Goal: Task Accomplishment & Management: Use online tool/utility

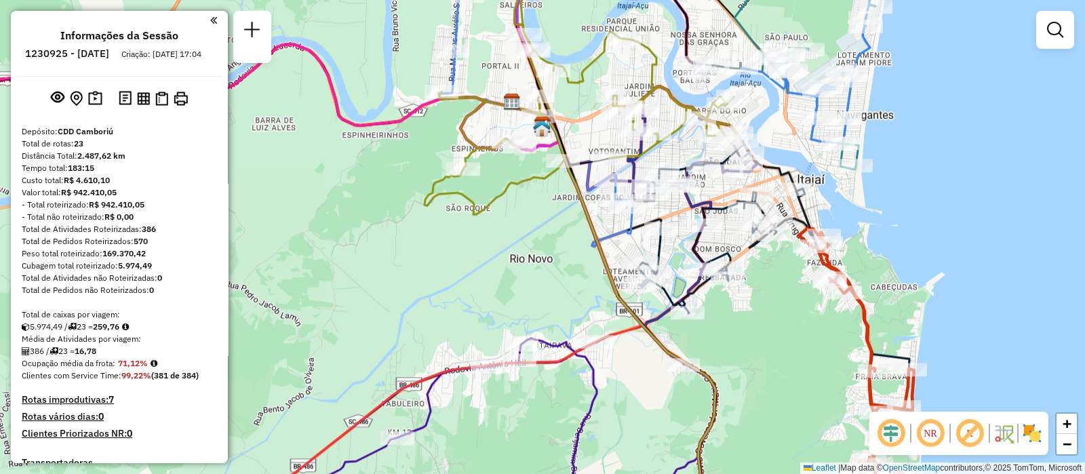
scroll to position [542, 0]
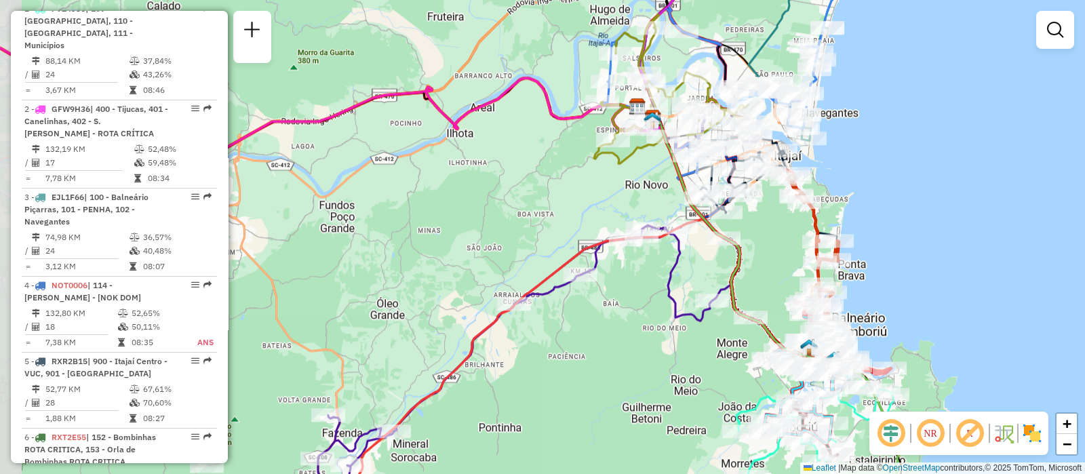
drag, startPoint x: 662, startPoint y: 256, endPoint x: 765, endPoint y: 233, distance: 104.8
click at [765, 233] on div "Janela de atendimento Grade de atendimento Capacidade Transportadoras Veículos …" at bounding box center [542, 237] width 1085 height 474
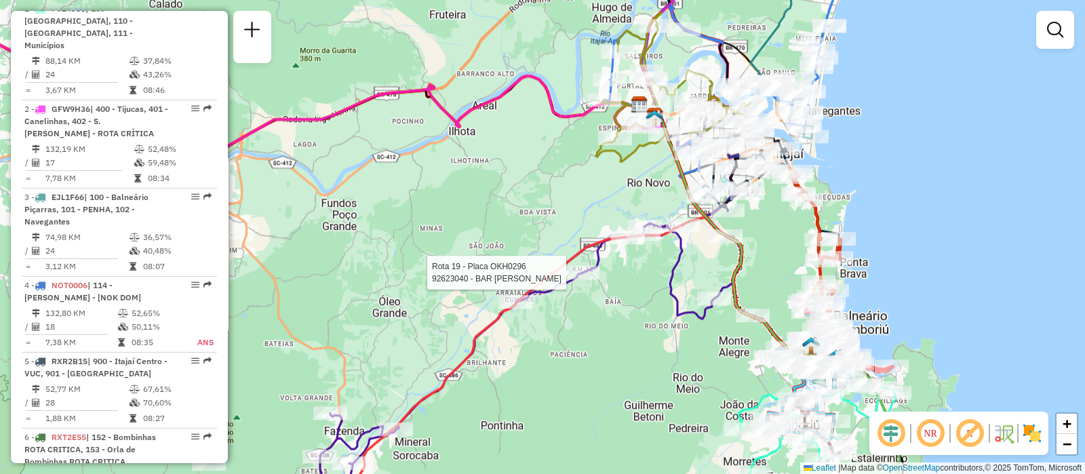
select select "**********"
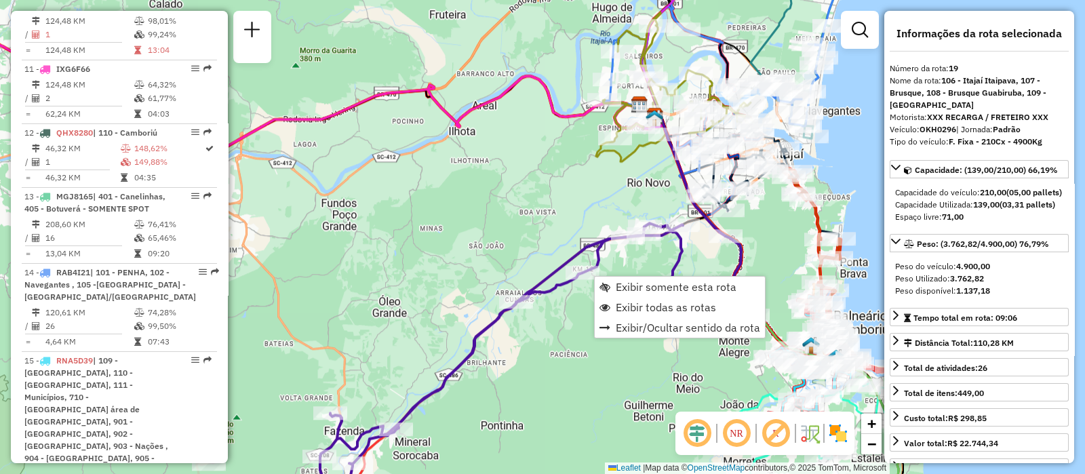
scroll to position [1992, 0]
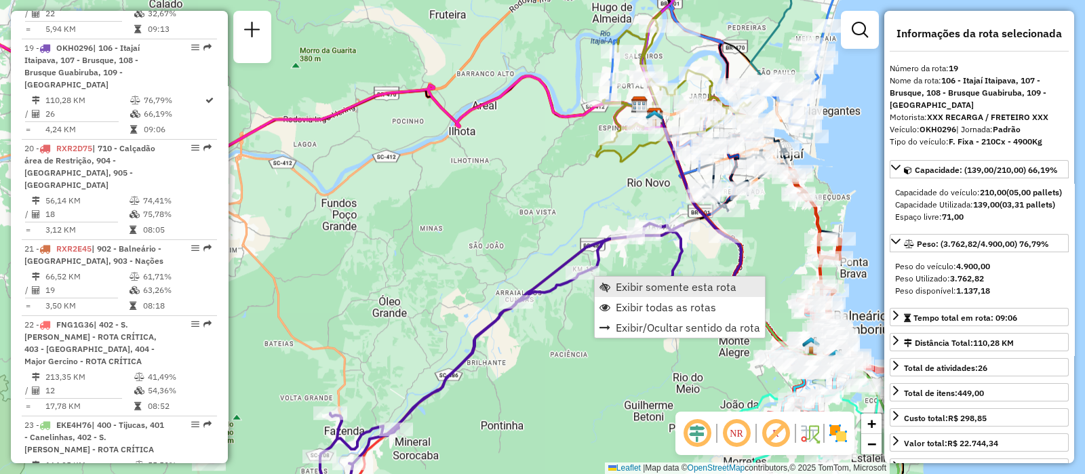
click at [622, 289] on span "Exibir somente esta rota" at bounding box center [676, 286] width 121 height 11
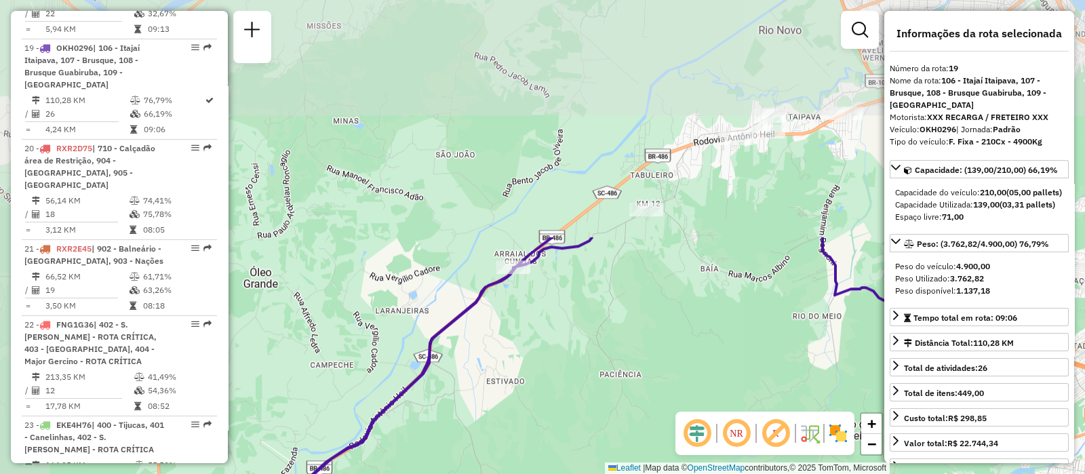
drag, startPoint x: 493, startPoint y: 95, endPoint x: 678, endPoint y: 380, distance: 339.6
click at [678, 380] on div "Janela de atendimento Grade de atendimento Capacidade Transportadoras Veículos …" at bounding box center [542, 237] width 1085 height 474
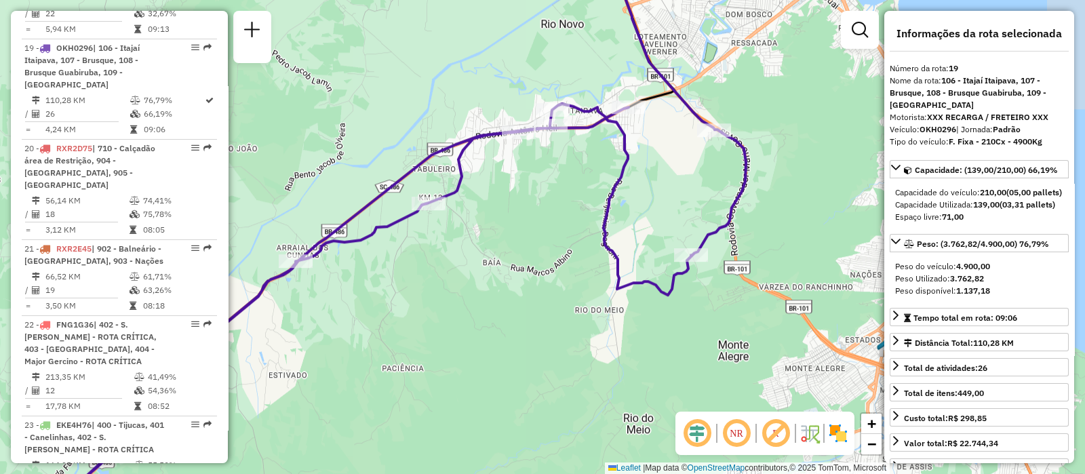
drag, startPoint x: 711, startPoint y: 289, endPoint x: 493, endPoint y: 283, distance: 218.4
click at [493, 283] on div "Janela de atendimento Grade de atendimento Capacidade Transportadoras Veículos …" at bounding box center [542, 237] width 1085 height 474
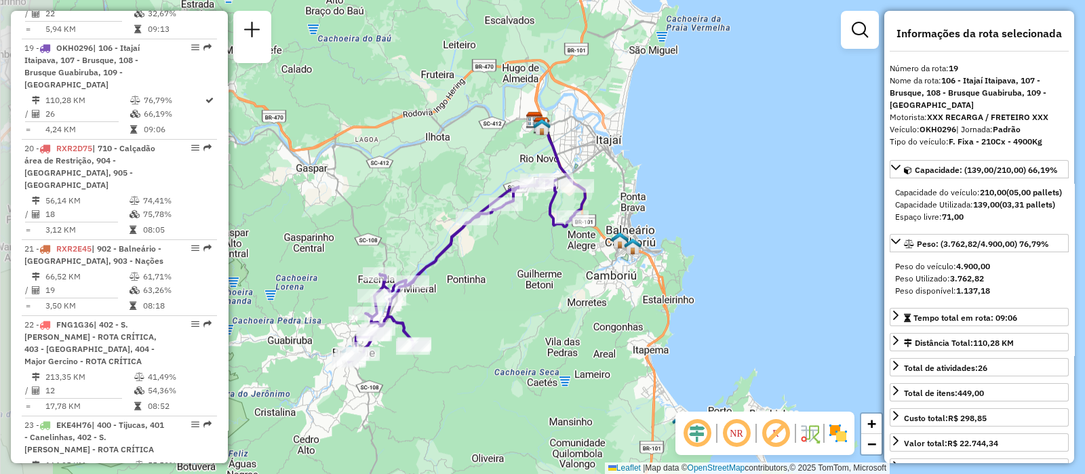
drag, startPoint x: 405, startPoint y: 287, endPoint x: 506, endPoint y: 276, distance: 100.9
click at [506, 276] on div "Janela de atendimento Grade de atendimento Capacidade Transportadoras Veículos …" at bounding box center [542, 237] width 1085 height 474
click at [532, 236] on div "Janela de atendimento Grade de atendimento Capacidade Transportadoras Veículos …" at bounding box center [542, 237] width 1085 height 474
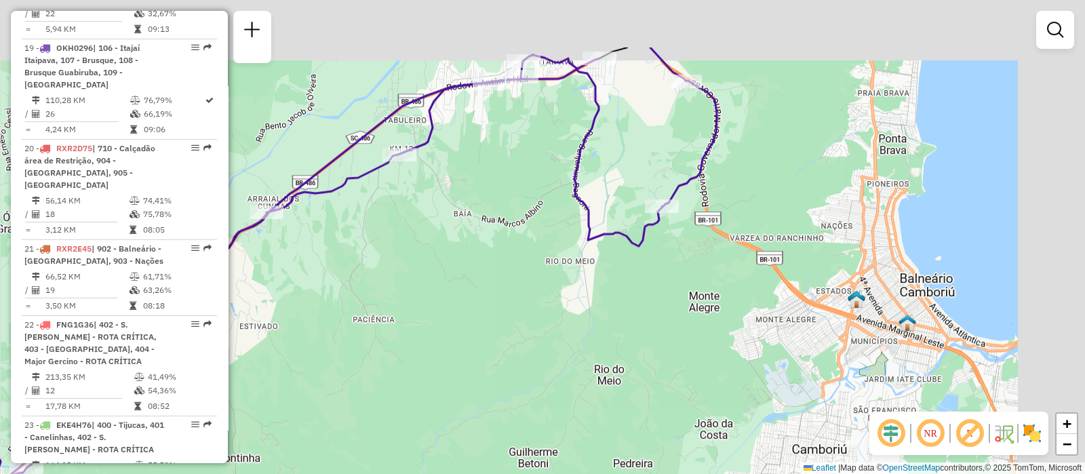
drag, startPoint x: 565, startPoint y: 212, endPoint x: 386, endPoint y: 331, distance: 215.7
click at [386, 331] on div "Janela de atendimento Grade de atendimento Capacidade Transportadoras Veículos …" at bounding box center [542, 237] width 1085 height 474
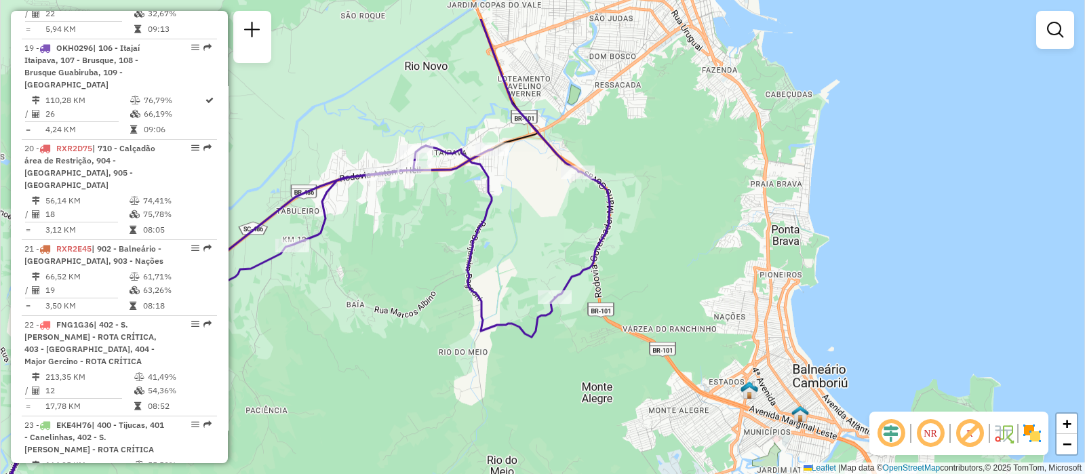
drag, startPoint x: 544, startPoint y: 209, endPoint x: 471, endPoint y: 276, distance: 99.3
click at [471, 276] on icon at bounding box center [214, 367] width 790 height 442
select select "**********"
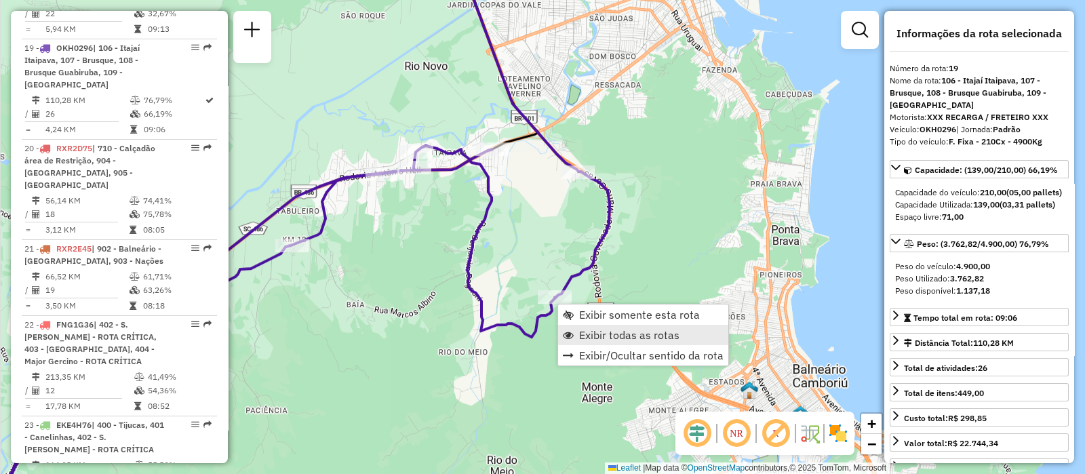
click at [675, 335] on span "Exibir todas as rotas" at bounding box center [629, 334] width 100 height 11
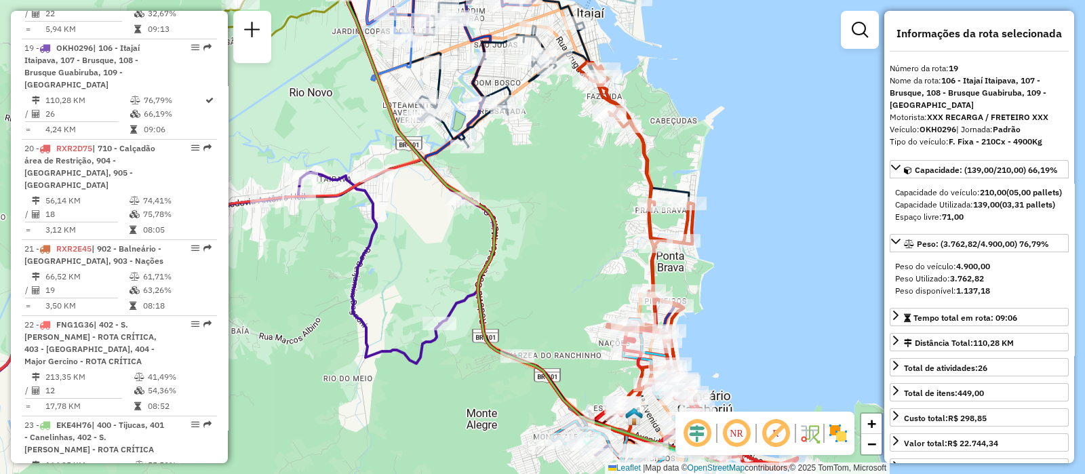
drag, startPoint x: 573, startPoint y: 335, endPoint x: 460, endPoint y: 361, distance: 115.5
click at [460, 361] on div "Janela de atendimento Grade de atendimento Capacidade Transportadoras Veículos …" at bounding box center [542, 237] width 1085 height 474
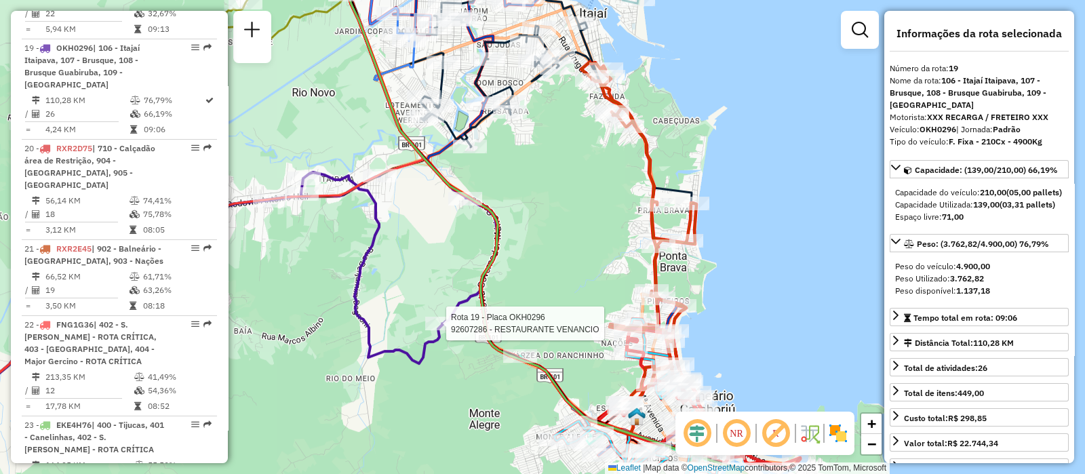
click at [409, 426] on div "Rota 19 - Placa OKH0296 92607286 - RESTAURANTE VENANCIO Janela de atendimento G…" at bounding box center [542, 237] width 1085 height 474
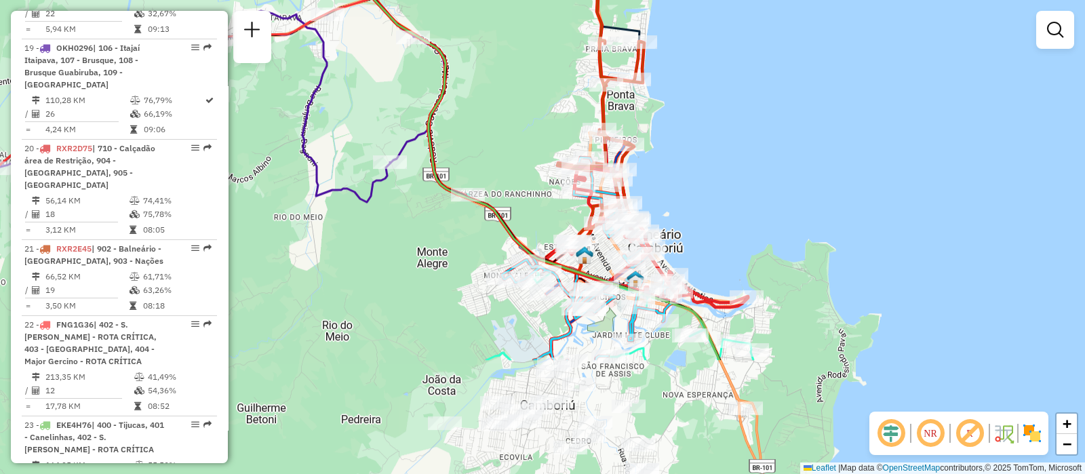
drag, startPoint x: 504, startPoint y: 384, endPoint x: 453, endPoint y: 223, distance: 169.4
click at [453, 223] on div "Janela de atendimento Grade de atendimento Capacidade Transportadoras Veículos …" at bounding box center [542, 237] width 1085 height 474
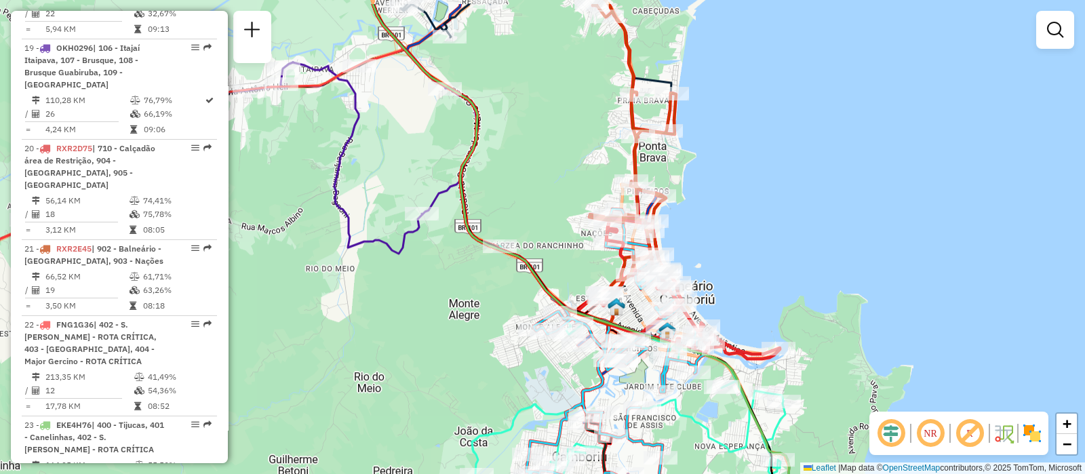
drag, startPoint x: 445, startPoint y: 268, endPoint x: 476, endPoint y: 320, distance: 60.8
click at [476, 320] on div "Janela de atendimento Grade de atendimento Capacidade Transportadoras Veículos …" at bounding box center [542, 237] width 1085 height 474
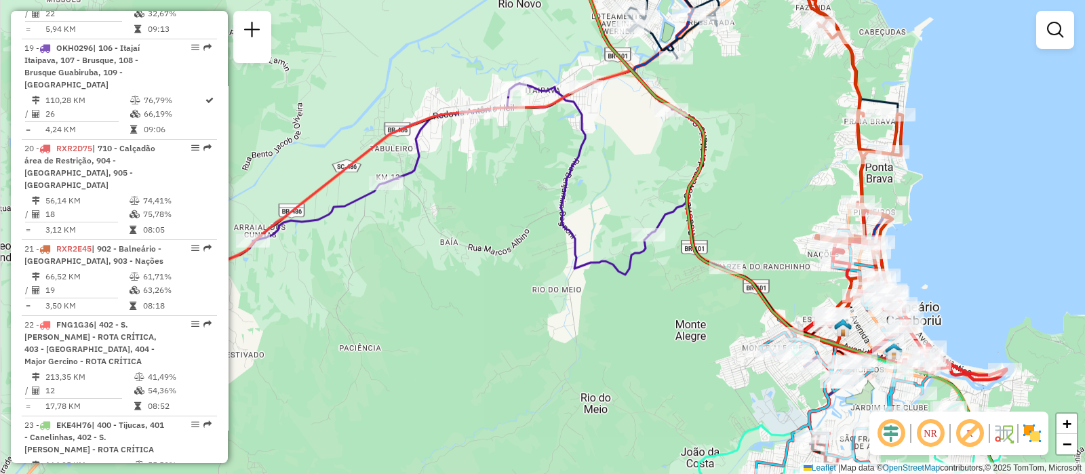
drag, startPoint x: 361, startPoint y: 252, endPoint x: 592, endPoint y: 271, distance: 231.3
click at [592, 271] on icon at bounding box center [410, 236] width 585 height 306
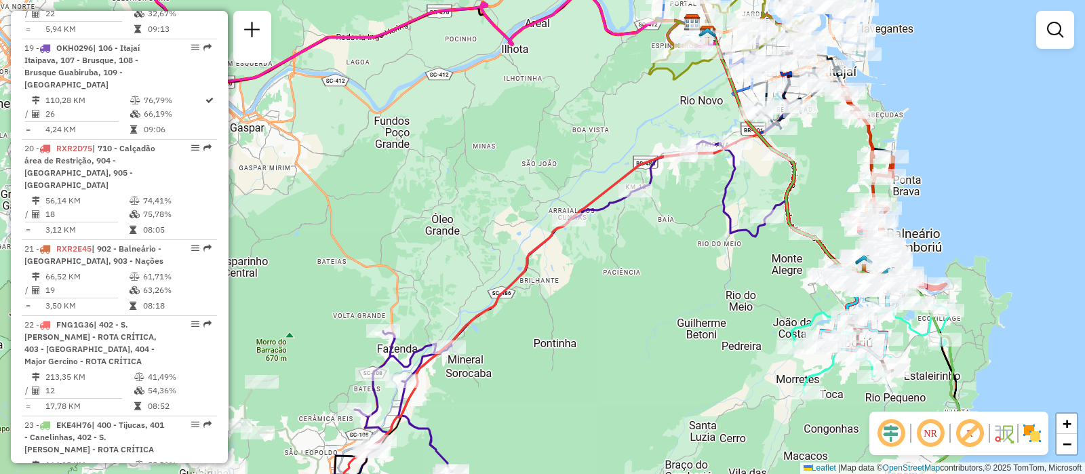
drag, startPoint x: 477, startPoint y: 259, endPoint x: 715, endPoint y: 260, distance: 238.6
click at [715, 260] on div "Janela de atendimento Grade de atendimento Capacidade Transportadoras Veículos …" at bounding box center [542, 237] width 1085 height 474
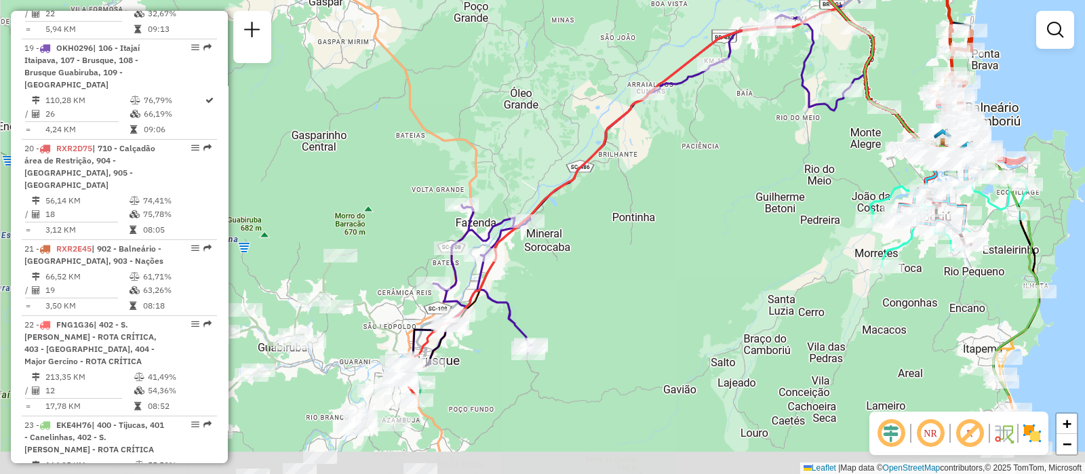
drag, startPoint x: 553, startPoint y: 311, endPoint x: 631, endPoint y: 184, distance: 148.6
click at [631, 184] on div "Janela de atendimento Grade de atendimento Capacidade Transportadoras Veículos …" at bounding box center [542, 237] width 1085 height 474
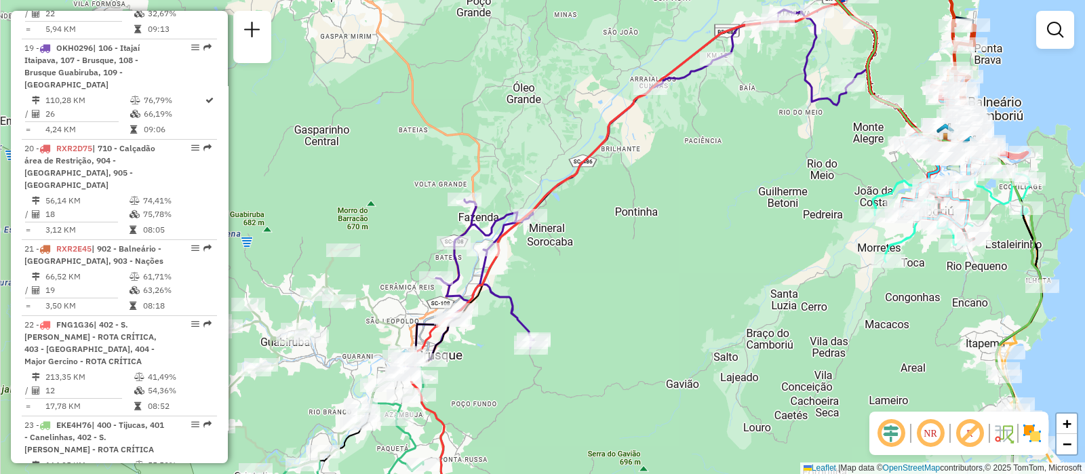
drag, startPoint x: 596, startPoint y: 245, endPoint x: 597, endPoint y: 226, distance: 19.0
click at [597, 226] on div "Janela de atendimento Grade de atendimento Capacidade Transportadoras Veículos …" at bounding box center [542, 237] width 1085 height 474
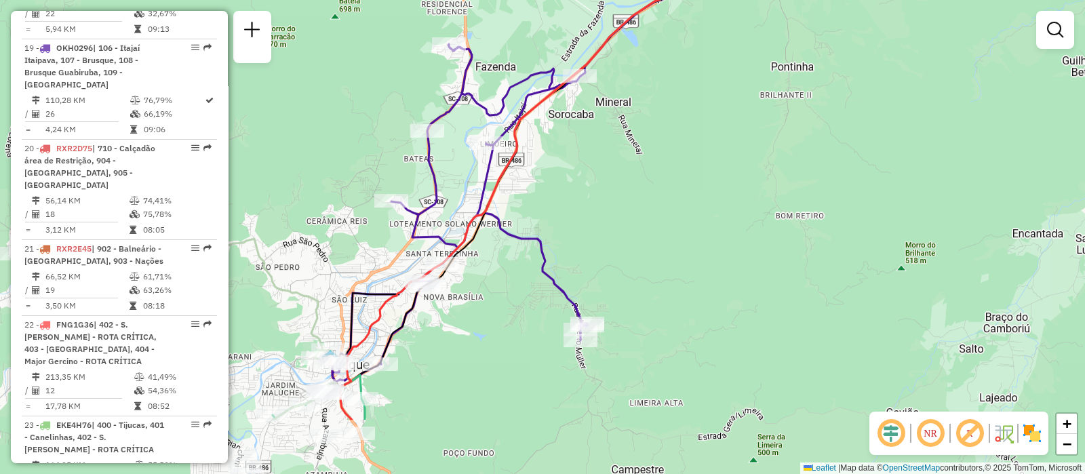
drag, startPoint x: 560, startPoint y: 266, endPoint x: 679, endPoint y: 164, distance: 156.8
click at [679, 164] on div "Janela de atendimento Grade de atendimento Capacidade Transportadoras Veículos …" at bounding box center [542, 237] width 1085 height 474
select select "**********"
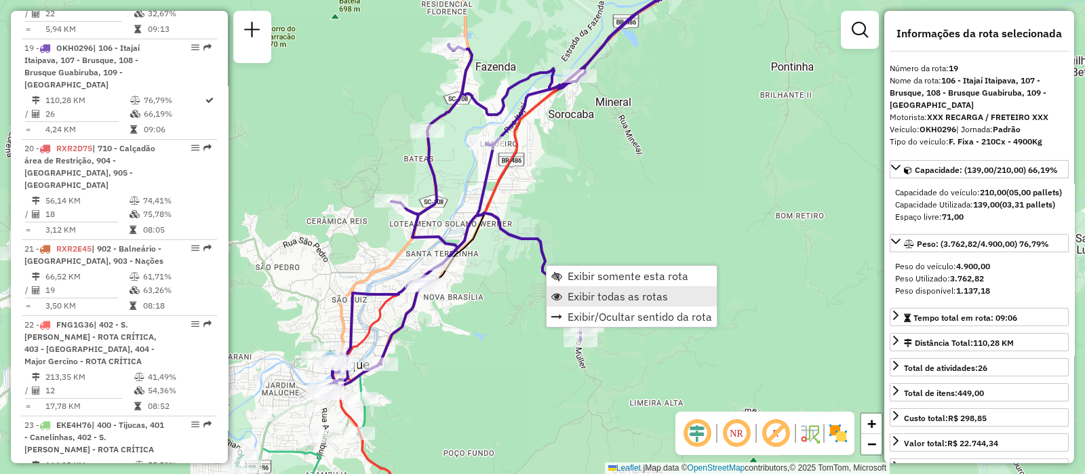
click at [633, 291] on span "Exibir todas as rotas" at bounding box center [617, 296] width 100 height 11
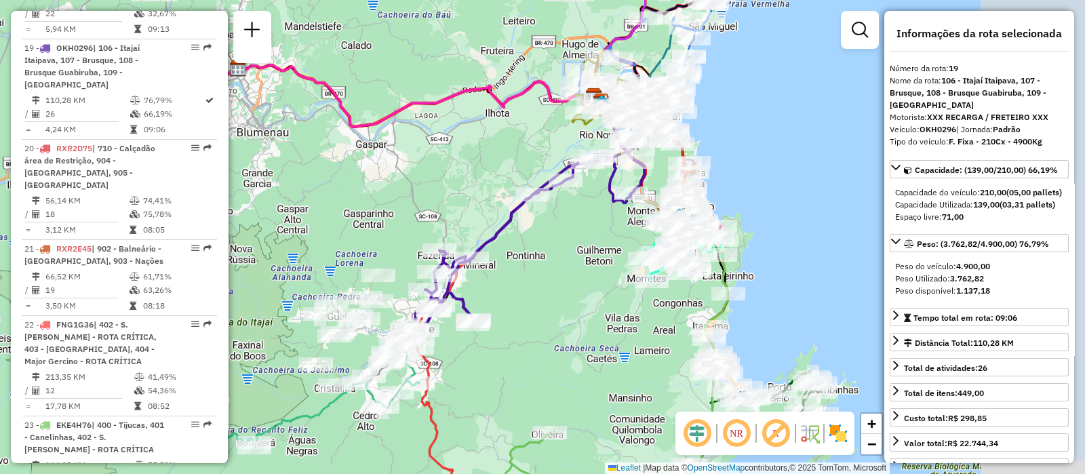
drag, startPoint x: 712, startPoint y: 247, endPoint x: 548, endPoint y: 289, distance: 169.5
click at [548, 289] on div "Janela de atendimento Grade de atendimento Capacidade Transportadoras Veículos …" at bounding box center [542, 237] width 1085 height 474
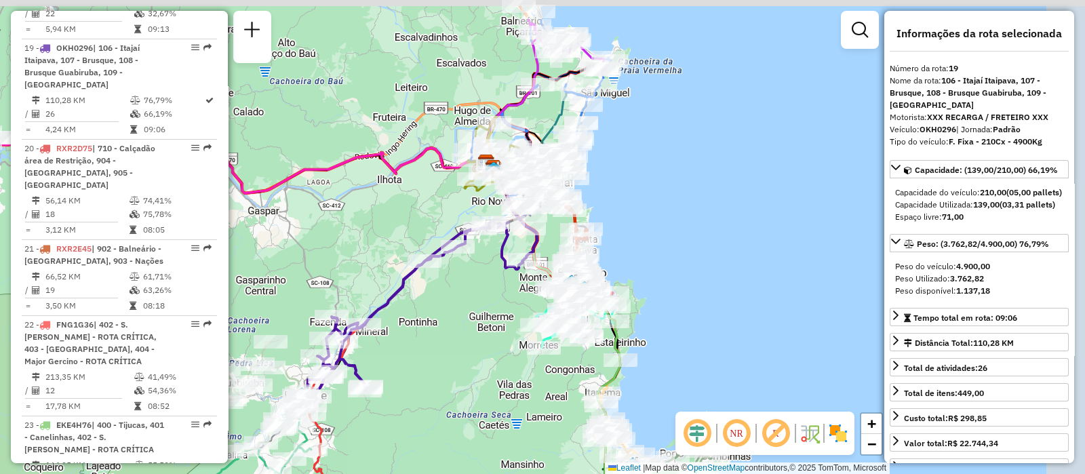
drag, startPoint x: 563, startPoint y: 243, endPoint x: 454, endPoint y: 309, distance: 127.2
click at [454, 309] on div "Janela de atendimento Grade de atendimento Capacidade Transportadoras Veículos …" at bounding box center [542, 237] width 1085 height 474
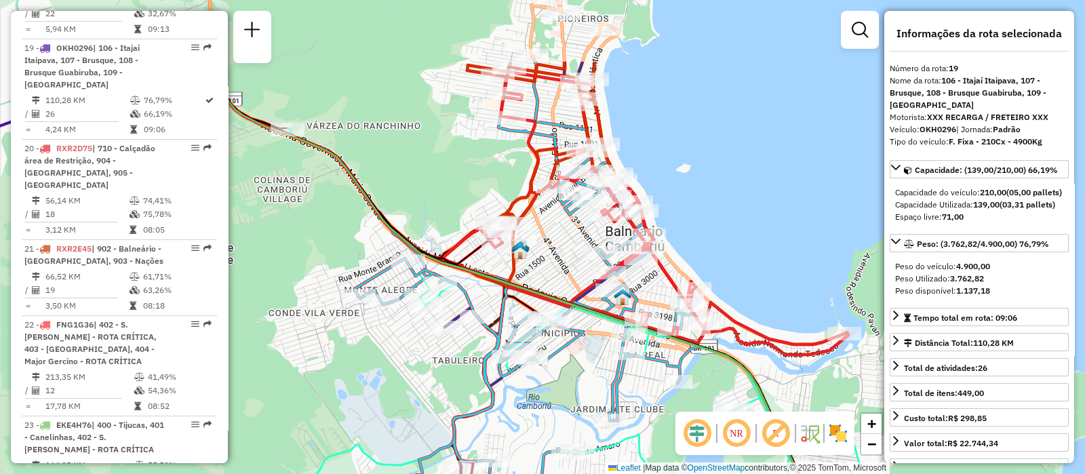
drag, startPoint x: 621, startPoint y: 266, endPoint x: 393, endPoint y: 376, distance: 253.2
click at [393, 376] on div "Janela de atendimento Grade de atendimento Capacidade Transportadoras Veículos …" at bounding box center [542, 237] width 1085 height 474
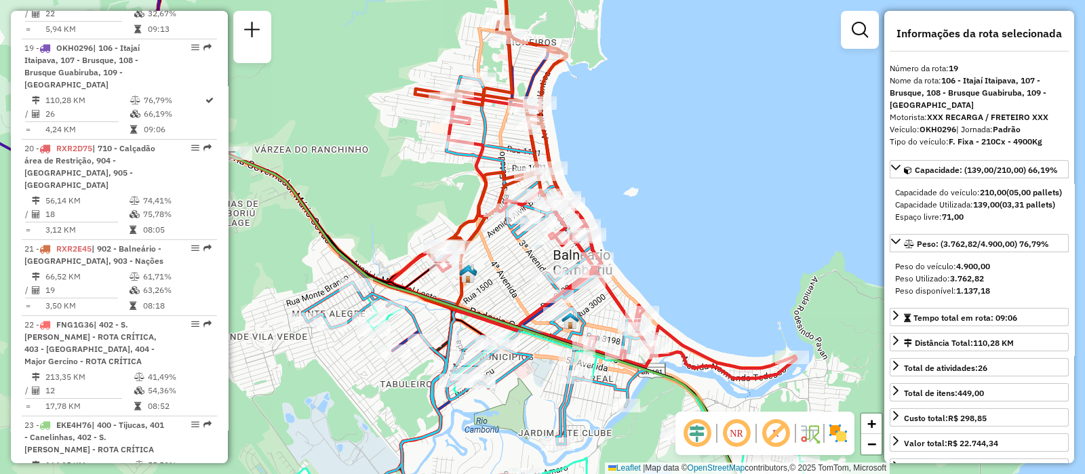
drag, startPoint x: 742, startPoint y: 161, endPoint x: 692, endPoint y: 184, distance: 54.9
click at [692, 184] on div "Janela de atendimento Grade de atendimento Capacidade Transportadoras Veículos …" at bounding box center [542, 237] width 1085 height 474
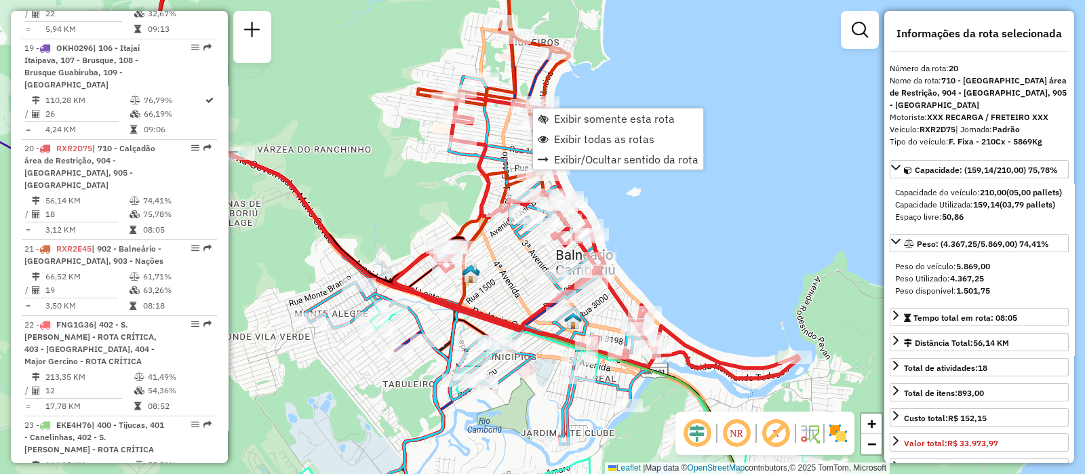
scroll to position [2015, 0]
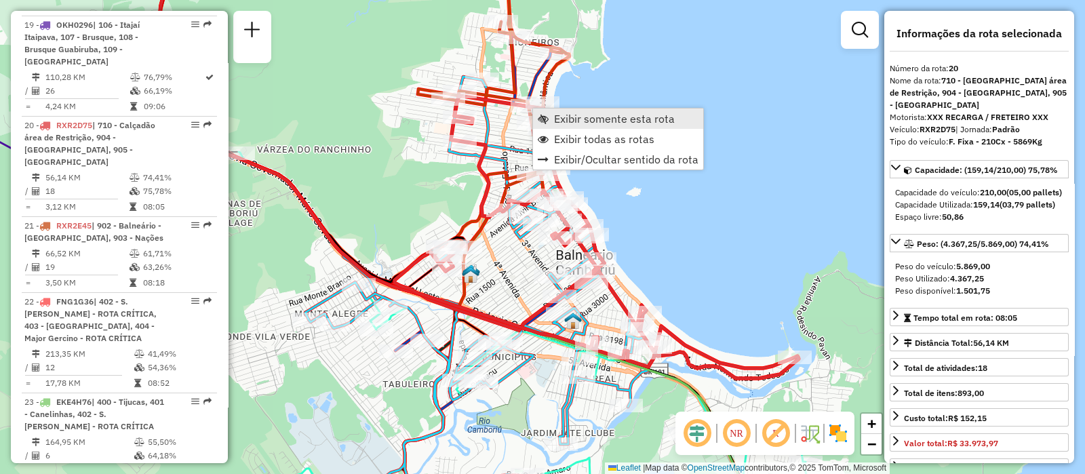
click at [559, 123] on span "Exibir somente esta rota" at bounding box center [614, 118] width 121 height 11
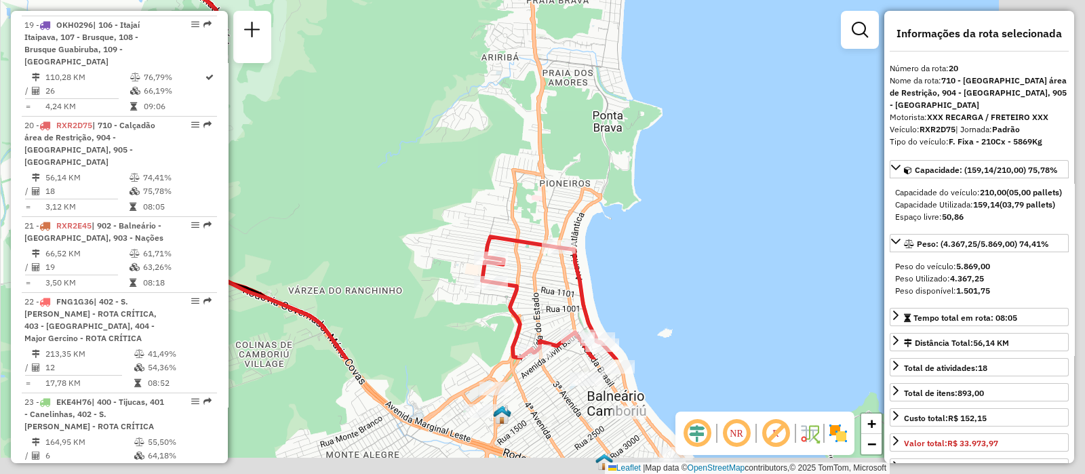
drag, startPoint x: 659, startPoint y: 285, endPoint x: 522, endPoint y: 87, distance: 240.7
click at [522, 87] on div "Janela de atendimento Grade de atendimento Capacidade Transportadoras Veículos …" at bounding box center [542, 237] width 1085 height 474
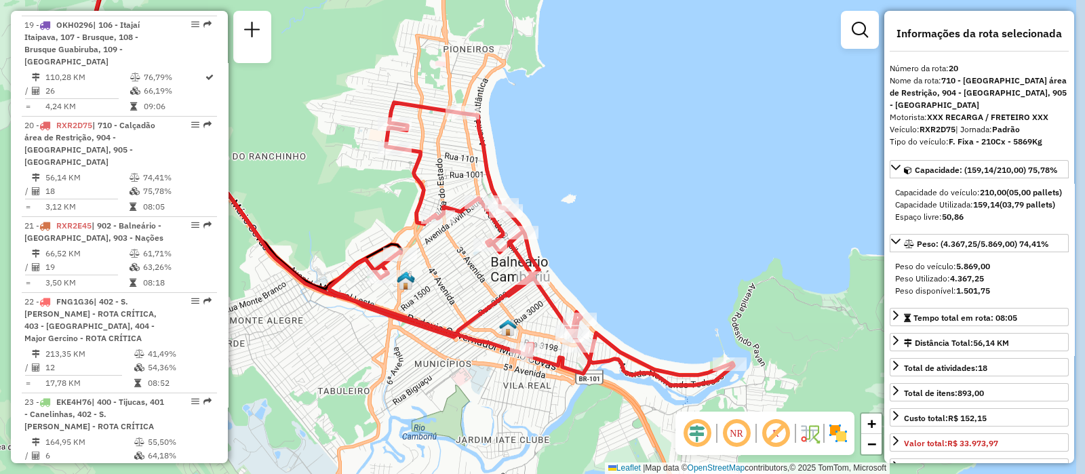
drag, startPoint x: 643, startPoint y: 205, endPoint x: 574, endPoint y: 106, distance: 120.2
click at [574, 106] on div "Janela de atendimento Grade de atendimento Capacidade Transportadoras Veículos …" at bounding box center [542, 237] width 1085 height 474
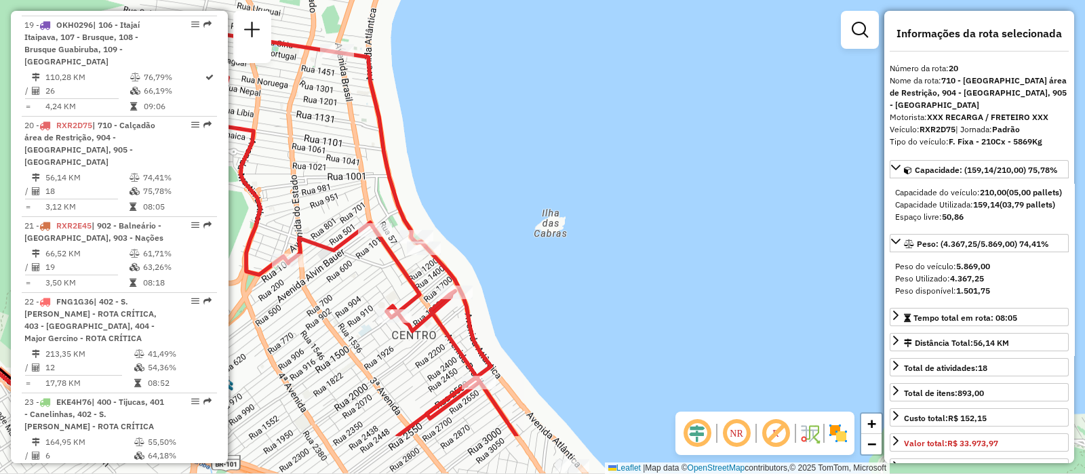
drag, startPoint x: 569, startPoint y: 262, endPoint x: 552, endPoint y: 145, distance: 117.9
click at [552, 145] on div "Janela de atendimento Grade de atendimento Capacidade Transportadoras Veículos …" at bounding box center [542, 237] width 1085 height 474
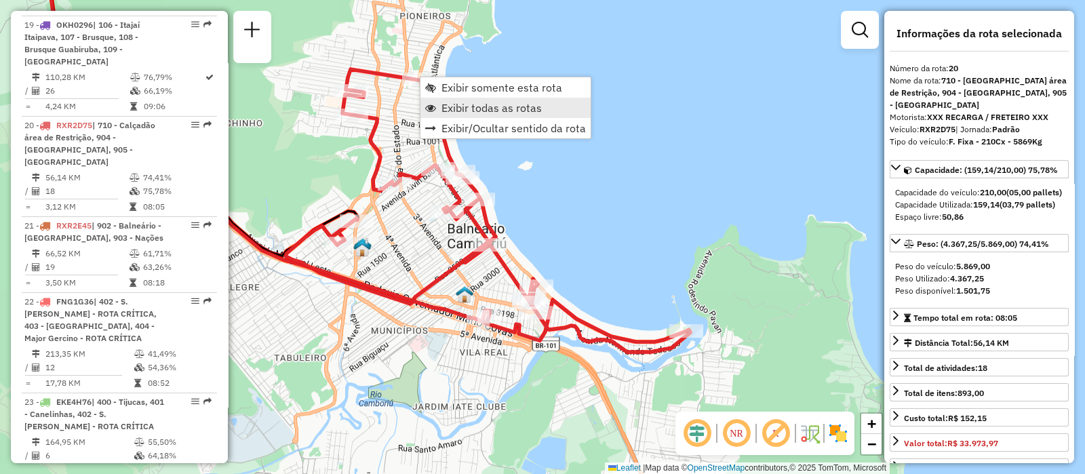
click at [486, 104] on span "Exibir todas as rotas" at bounding box center [491, 107] width 100 height 11
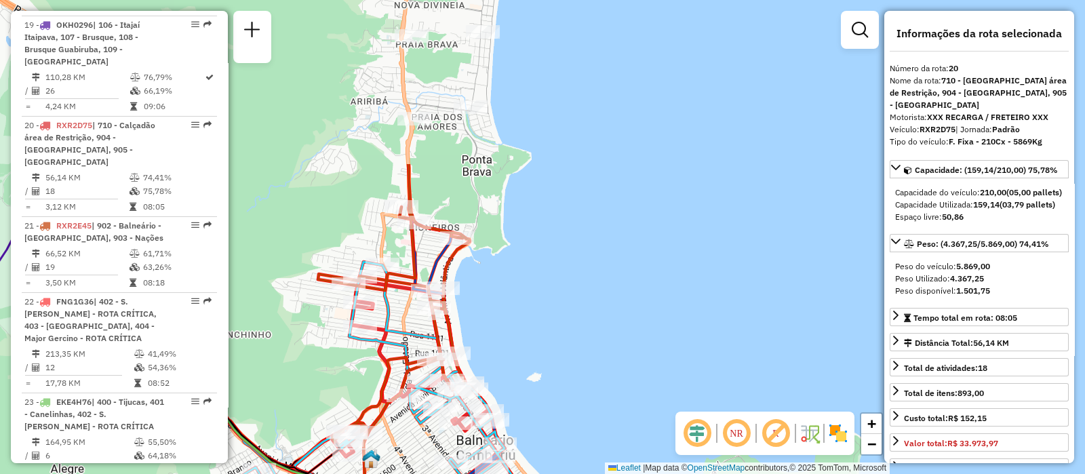
drag, startPoint x: 399, startPoint y: 104, endPoint x: 407, endPoint y: 316, distance: 212.4
click at [407, 316] on div "Janela de atendimento Grade de atendimento Capacidade Transportadoras Veículos …" at bounding box center [542, 237] width 1085 height 474
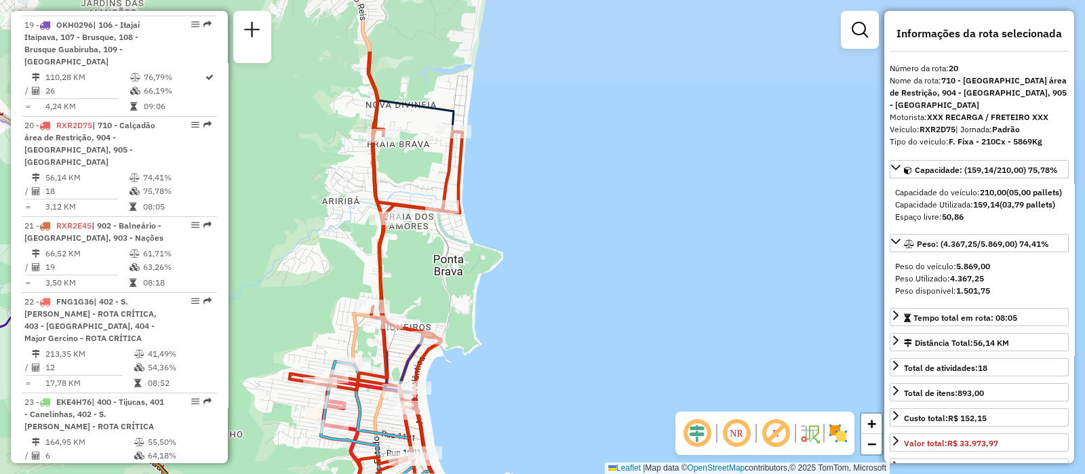
drag, startPoint x: 460, startPoint y: 123, endPoint x: 432, endPoint y: 222, distance: 102.3
click at [432, 222] on div "Janela de atendimento Grade de atendimento Capacidade Transportadoras Veículos …" at bounding box center [542, 237] width 1085 height 474
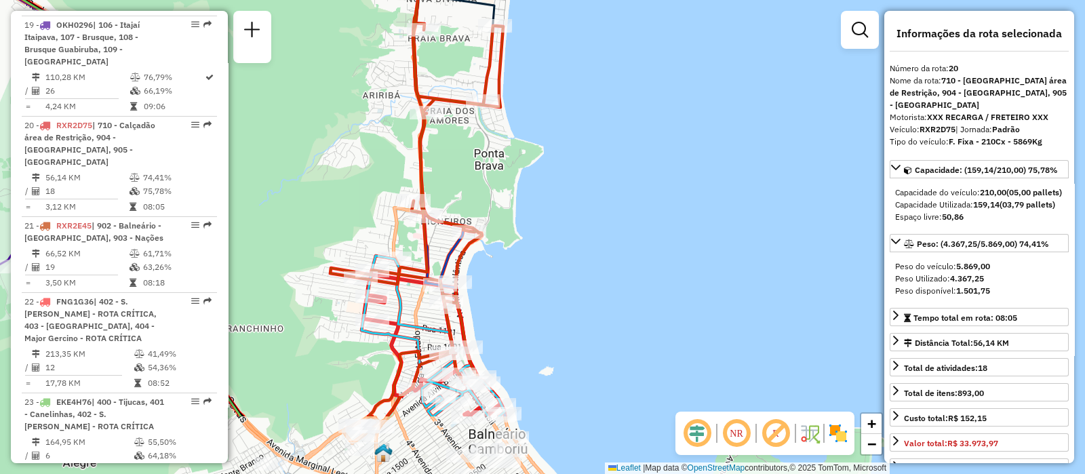
drag, startPoint x: 420, startPoint y: 266, endPoint x: 460, endPoint y: 161, distance: 112.7
click at [460, 161] on div "Janela de atendimento Grade de atendimento Capacidade Transportadoras Veículos …" at bounding box center [542, 237] width 1085 height 474
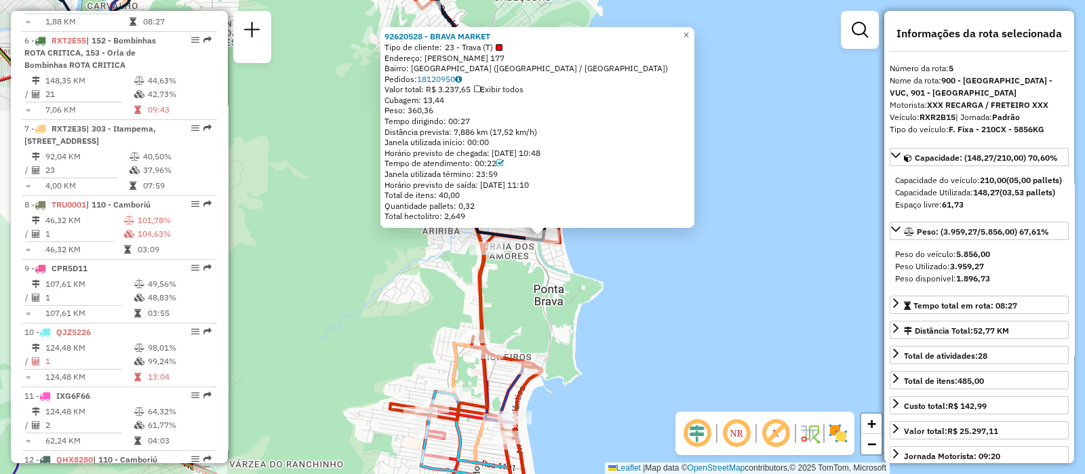
scroll to position [882, 0]
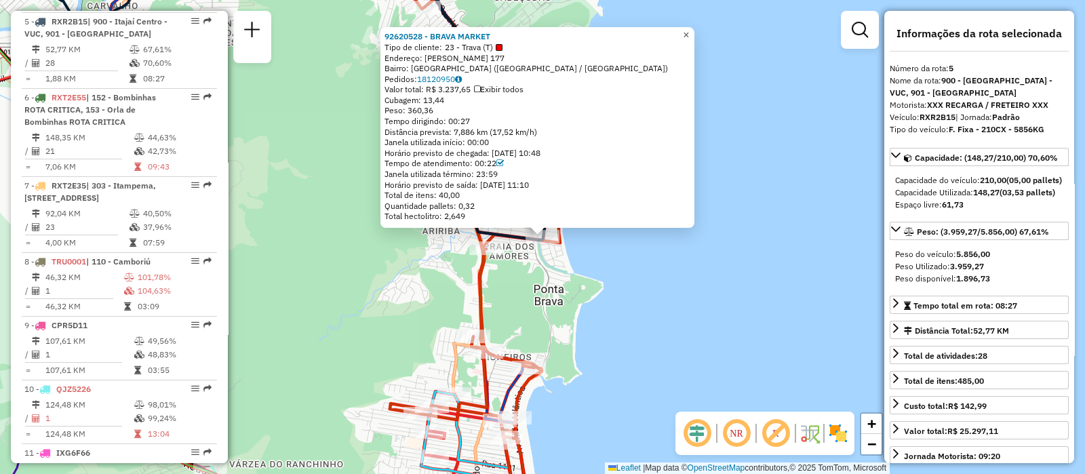
click at [689, 35] on span "×" at bounding box center [686, 35] width 6 height 12
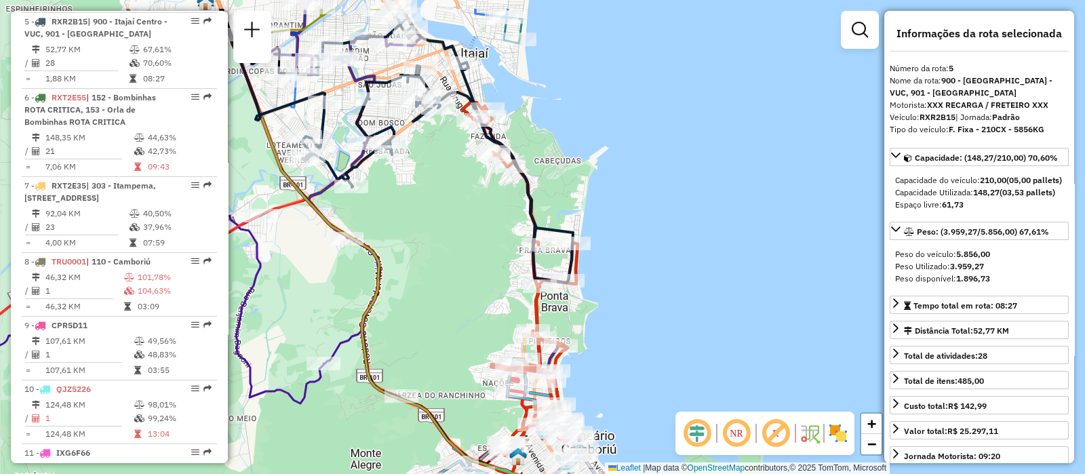
drag, startPoint x: 438, startPoint y: 144, endPoint x: 478, endPoint y: 201, distance: 69.0
click at [478, 201] on div "Janela de atendimento Grade de atendimento Capacidade Transportadoras Veículos …" at bounding box center [542, 237] width 1085 height 474
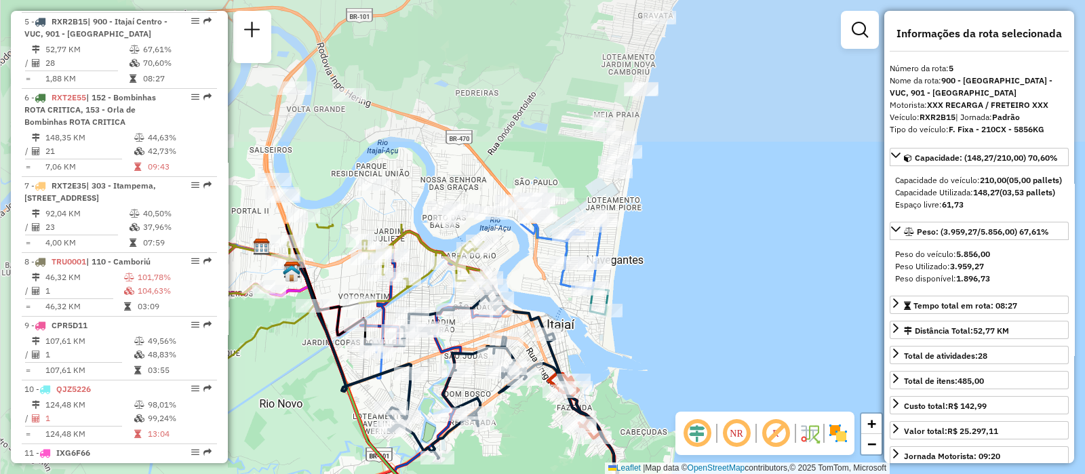
drag, startPoint x: 523, startPoint y: 127, endPoint x: 610, endPoint y: 401, distance: 287.5
click at [610, 401] on div "Janela de atendimento Grade de atendimento Capacidade Transportadoras Veículos …" at bounding box center [542, 237] width 1085 height 474
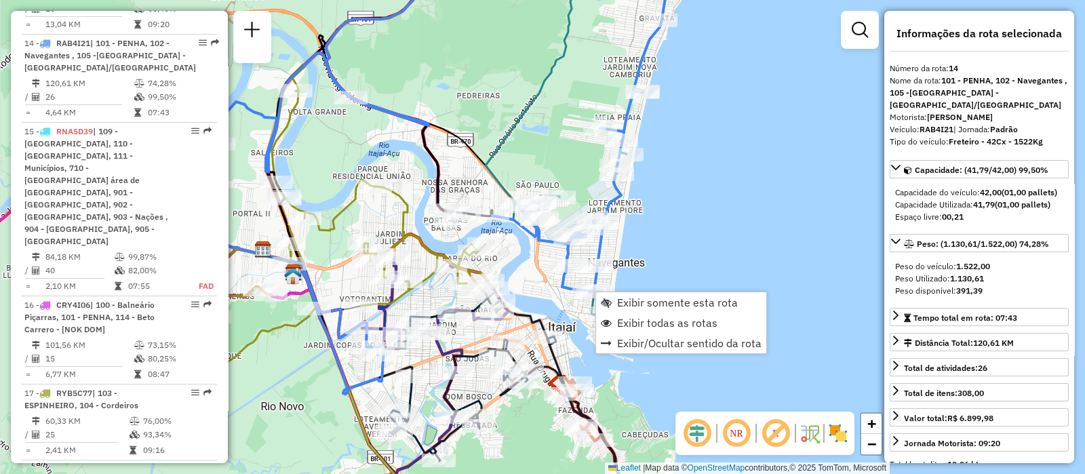
scroll to position [1527, 0]
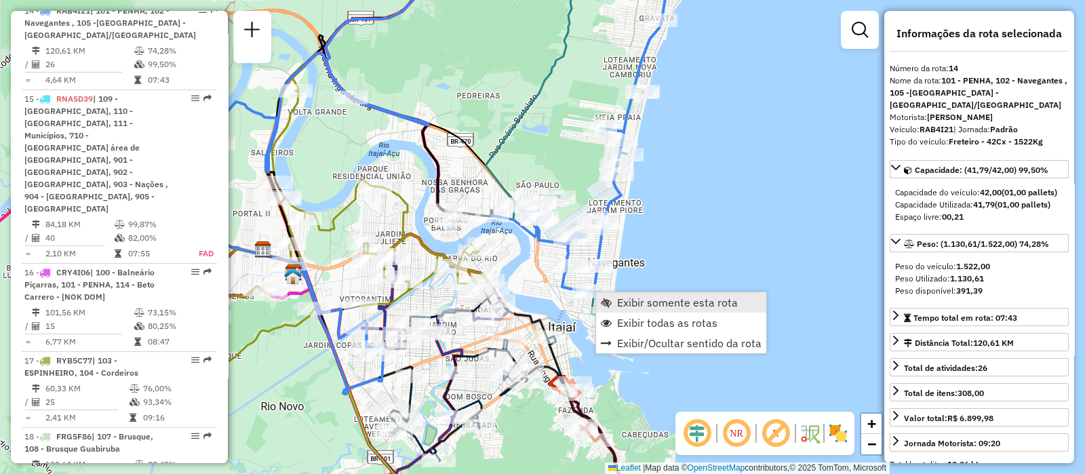
click at [692, 300] on span "Exibir somente esta rota" at bounding box center [677, 302] width 121 height 11
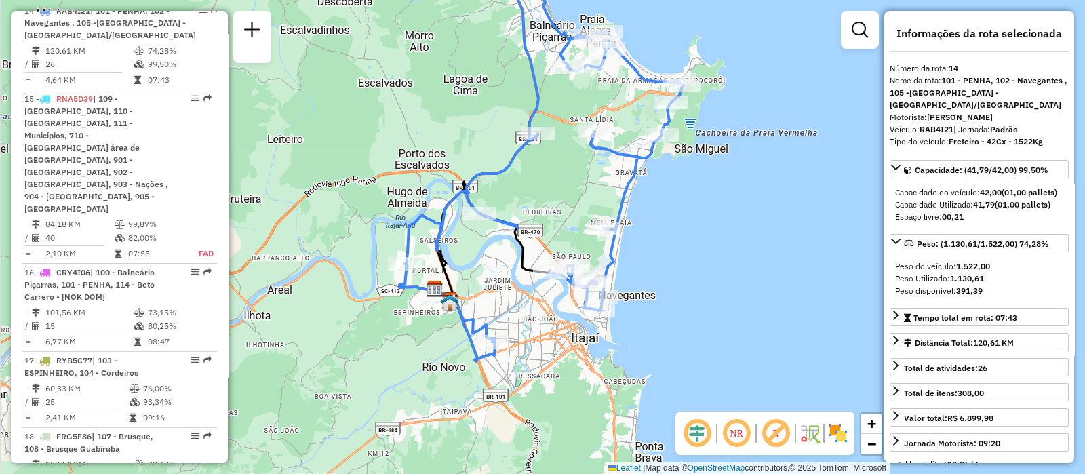
drag, startPoint x: 512, startPoint y: 365, endPoint x: 510, endPoint y: 273, distance: 91.5
click at [510, 273] on div "Janela de atendimento Grade de atendimento Capacidade Transportadoras Veículos …" at bounding box center [542, 237] width 1085 height 474
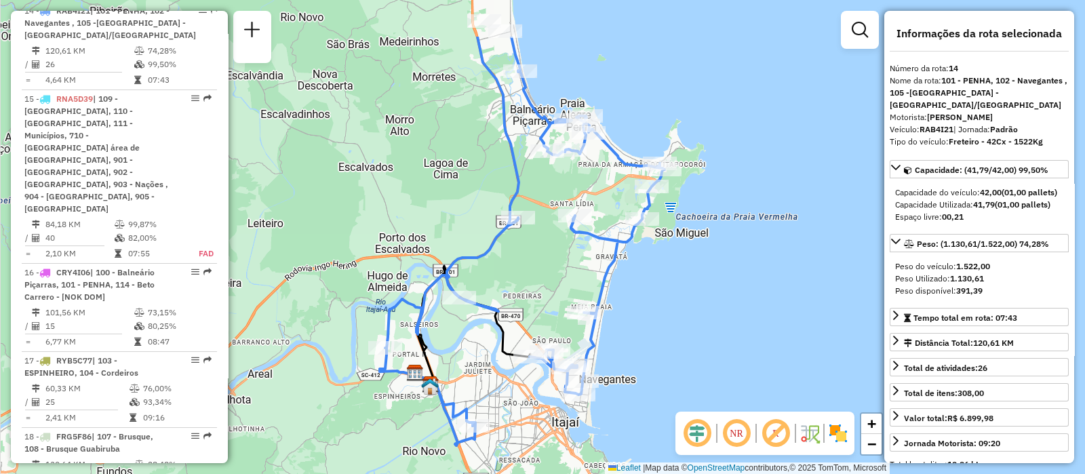
drag, startPoint x: 566, startPoint y: 159, endPoint x: 546, endPoint y: 243, distance: 86.3
click at [546, 243] on div "Janela de atendimento Grade de atendimento Capacidade Transportadoras Veículos …" at bounding box center [542, 237] width 1085 height 474
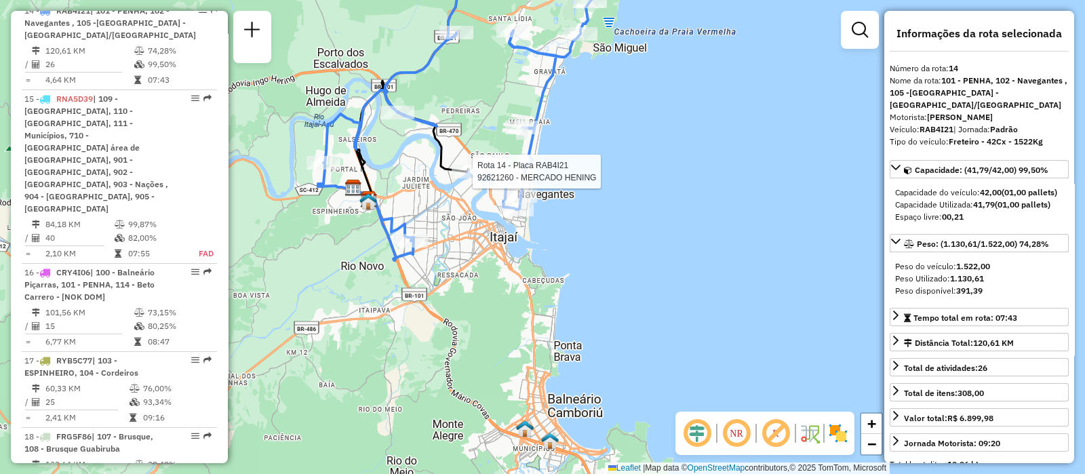
drag, startPoint x: 540, startPoint y: 364, endPoint x: 475, endPoint y: 172, distance: 203.0
click at [475, 172] on div at bounding box center [469, 172] width 34 height 14
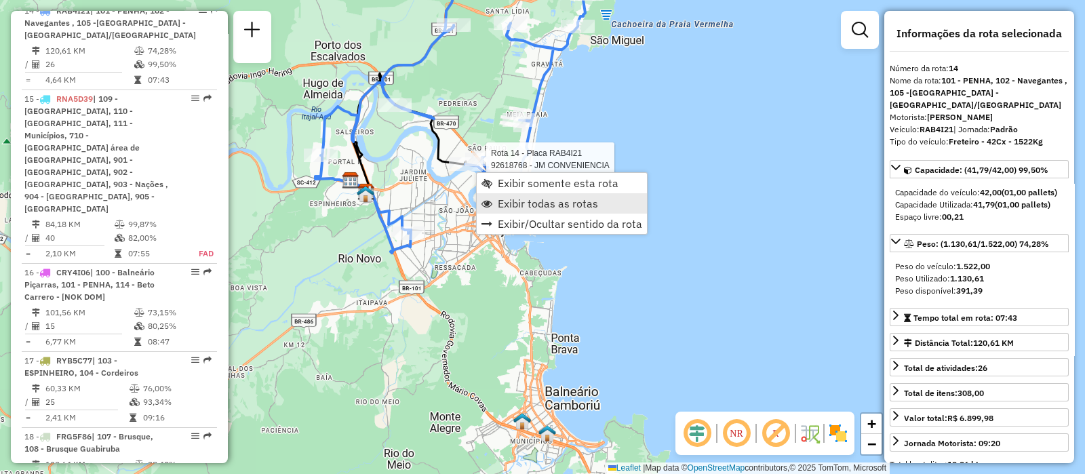
click at [502, 200] on span "Exibir todas as rotas" at bounding box center [548, 203] width 100 height 11
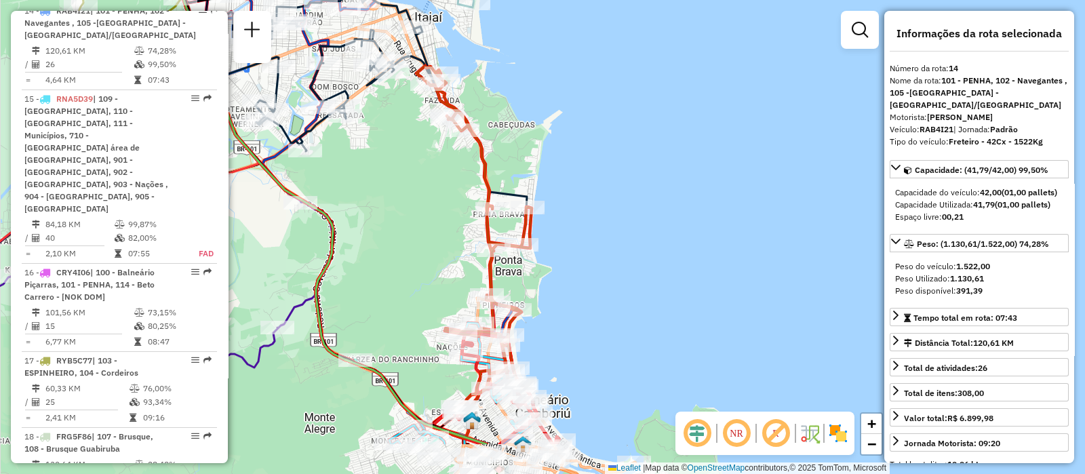
drag, startPoint x: 523, startPoint y: 252, endPoint x: 508, endPoint y: 175, distance: 78.7
click at [508, 175] on div "Rota 14 - Placa RAB4I21 92618768 - JM CONVENIENCIA Janela de atendimento Grade …" at bounding box center [542, 237] width 1085 height 474
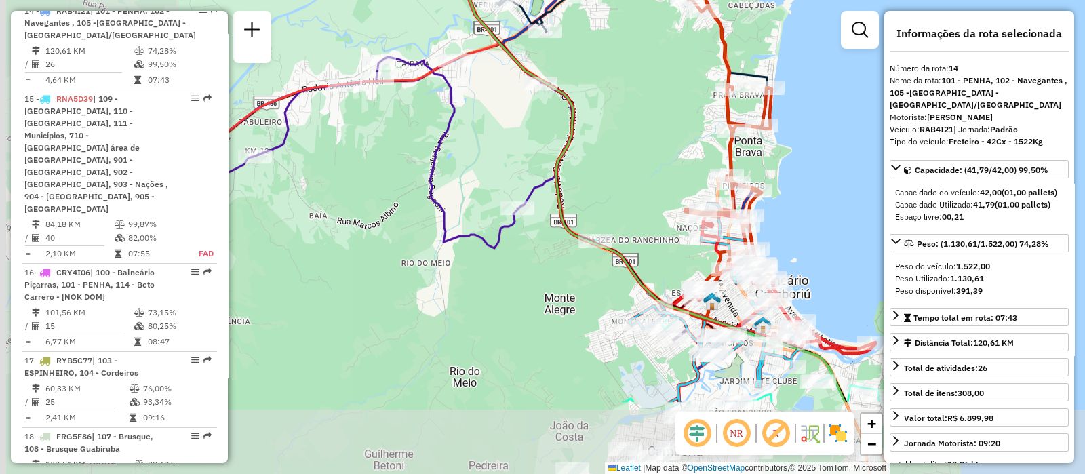
drag, startPoint x: 339, startPoint y: 283, endPoint x: 612, endPoint y: 132, distance: 312.3
click at [612, 132] on div "Rota 14 - Placa RAB4I21 92618768 - JM CONVENIENCIA Janela de atendimento Grade …" at bounding box center [542, 237] width 1085 height 474
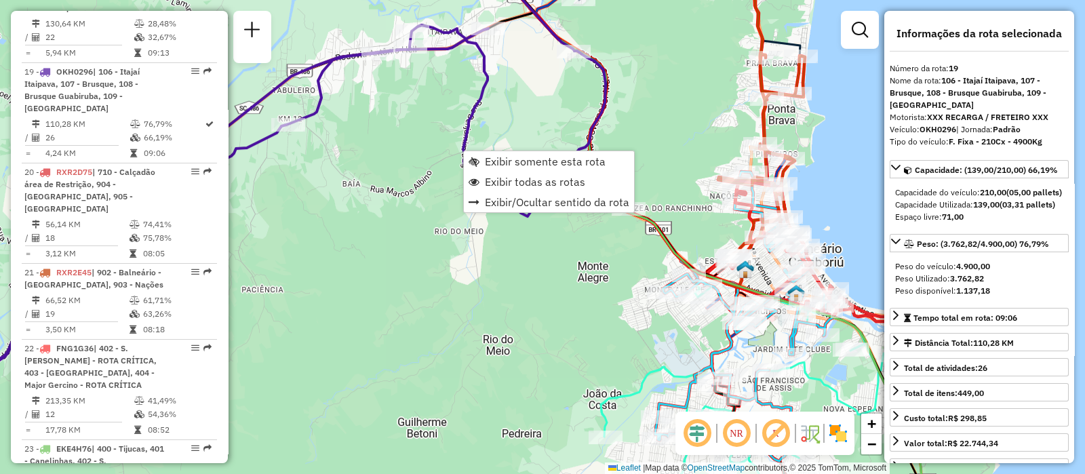
scroll to position [1992, 0]
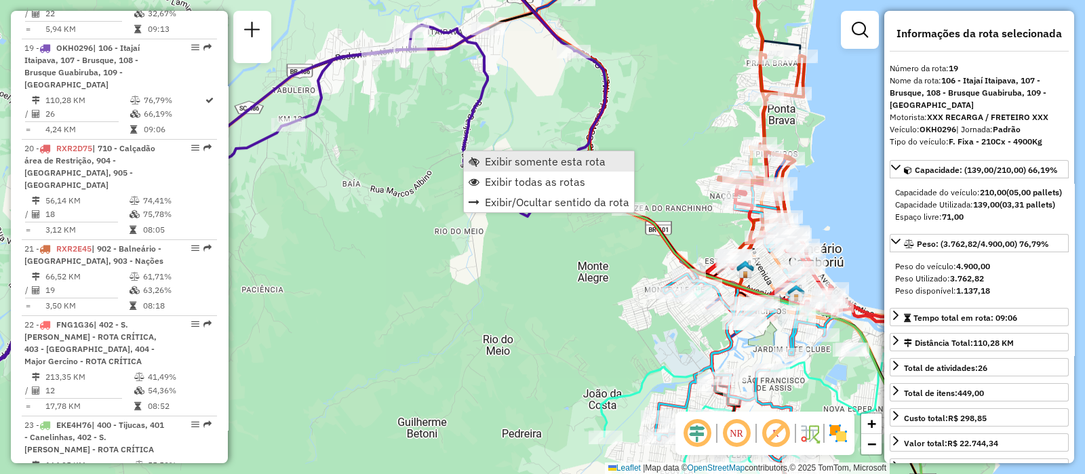
click at [528, 162] on span "Exibir somente esta rota" at bounding box center [545, 161] width 121 height 11
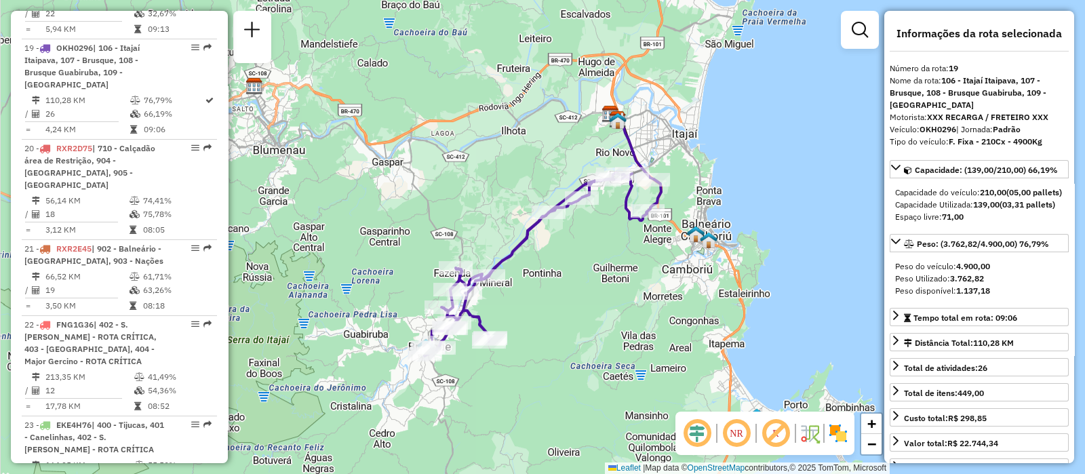
click at [839, 435] on img at bounding box center [838, 433] width 22 height 22
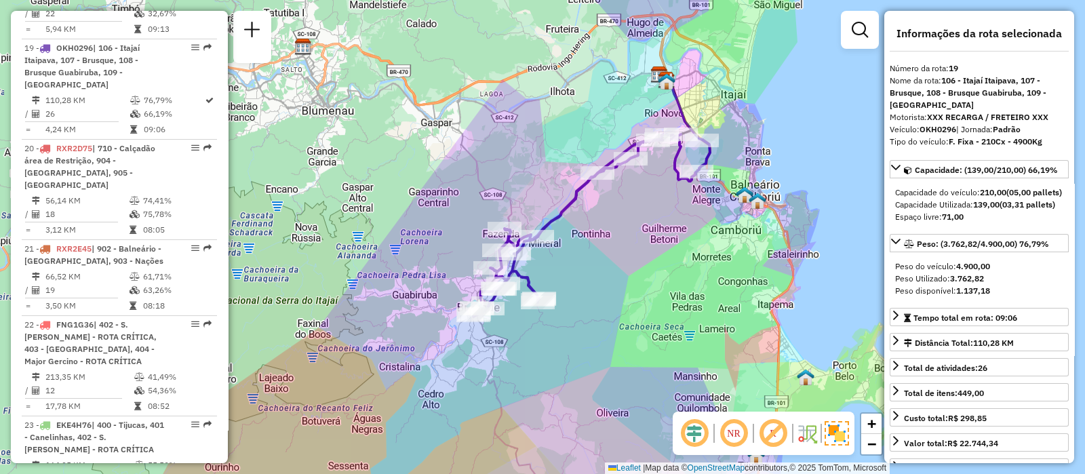
drag, startPoint x: 517, startPoint y: 320, endPoint x: 565, endPoint y: 281, distance: 62.7
click at [565, 281] on div "Janela de atendimento Grade de atendimento Capacidade Transportadoras Veículos …" at bounding box center [542, 237] width 1085 height 474
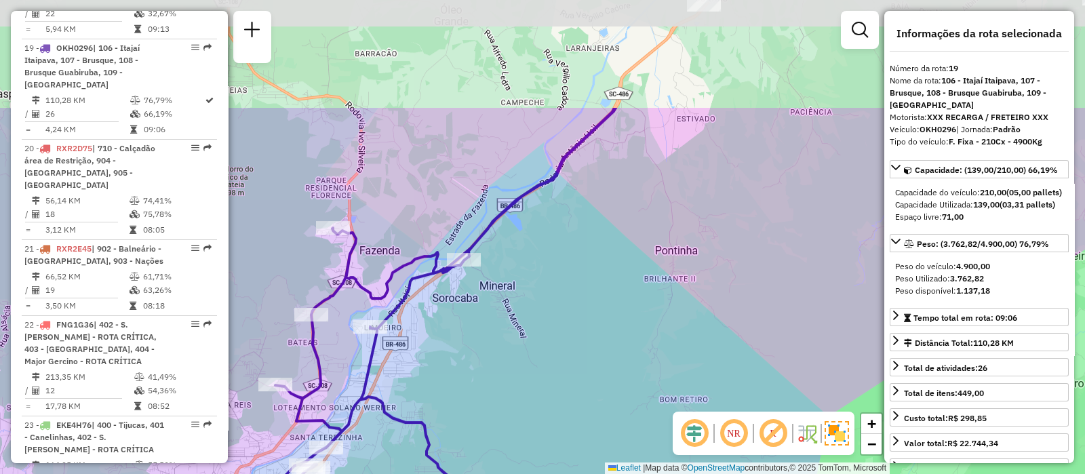
drag, startPoint x: 605, startPoint y: 108, endPoint x: 616, endPoint y: 263, distance: 155.6
click at [616, 263] on div "Janela de atendimento Grade de atendimento Capacidade Transportadoras Veículos …" at bounding box center [542, 237] width 1085 height 474
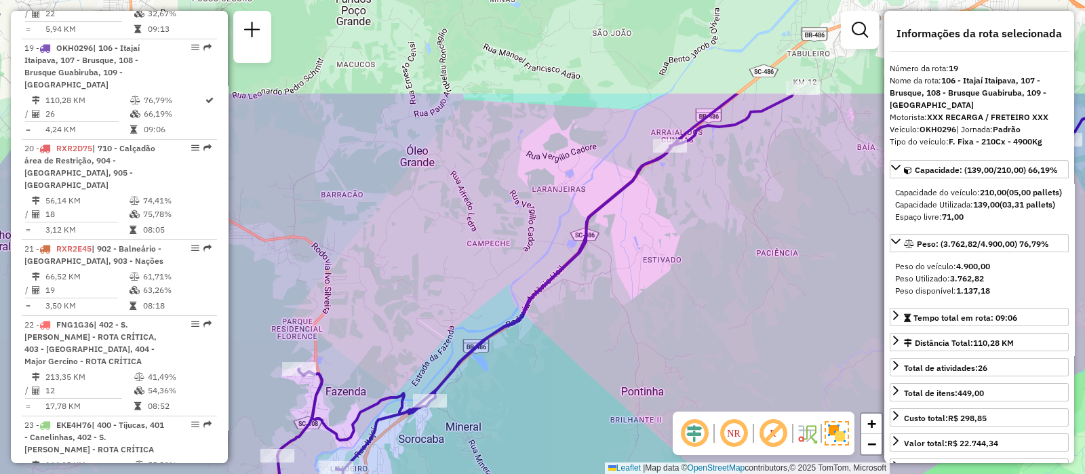
drag, startPoint x: 559, startPoint y: 121, endPoint x: 525, endPoint y: 262, distance: 145.0
click at [525, 262] on div "Janela de atendimento Grade de atendimento Capacidade Transportadoras Veículos …" at bounding box center [542, 237] width 1085 height 474
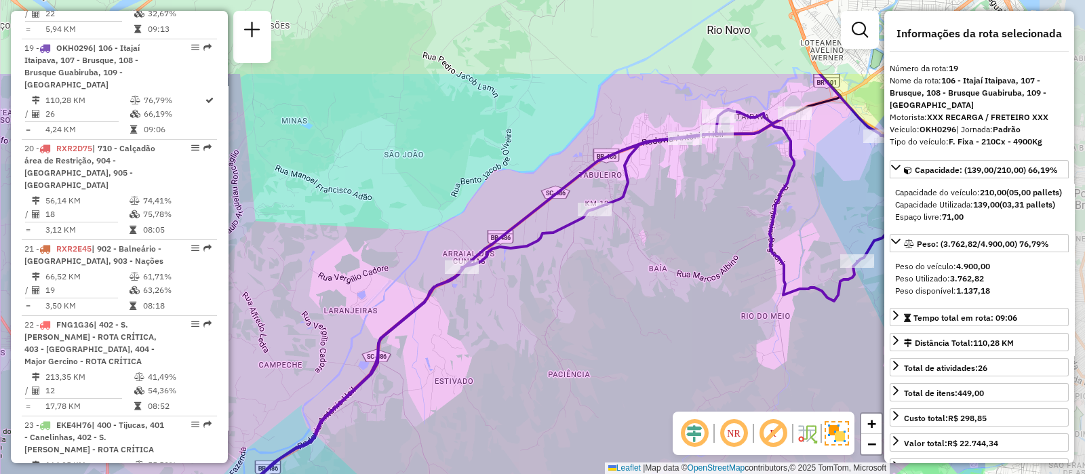
drag, startPoint x: 598, startPoint y: 175, endPoint x: 384, endPoint y: 296, distance: 245.6
click at [384, 296] on div "Janela de atendimento Grade de atendimento Capacidade Transportadoras Veículos …" at bounding box center [542, 237] width 1085 height 474
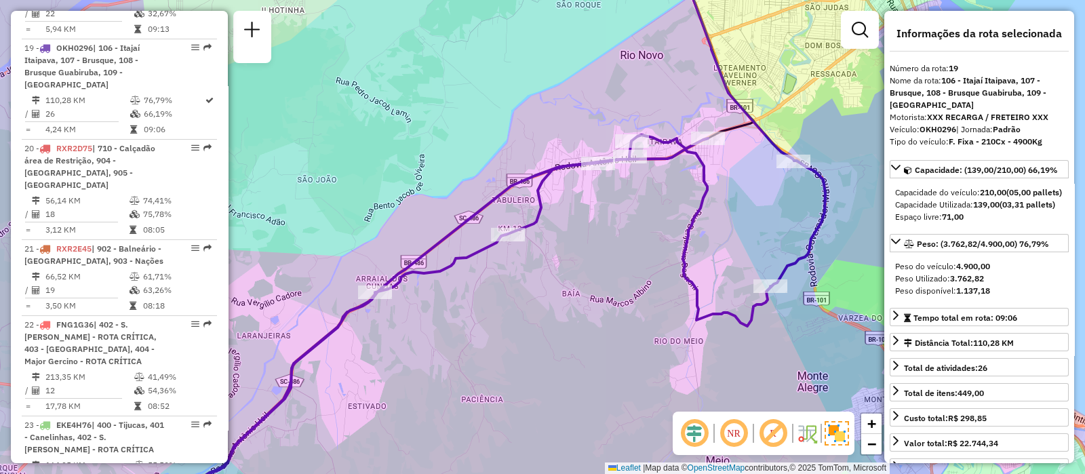
drag, startPoint x: 641, startPoint y: 225, endPoint x: 559, endPoint y: 250, distance: 85.1
click at [559, 250] on div "Janela de atendimento Grade de atendimento Capacidade Transportadoras Veículos …" at bounding box center [542, 237] width 1085 height 474
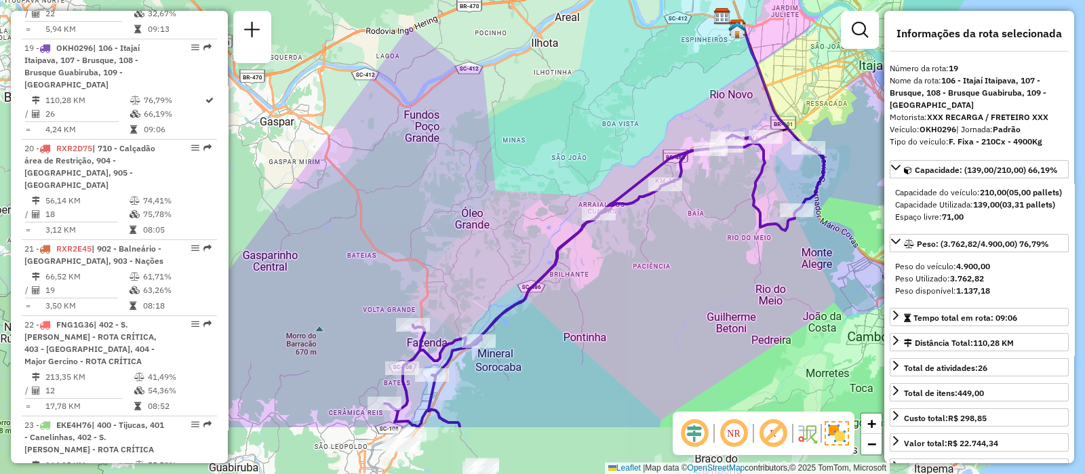
drag, startPoint x: 485, startPoint y: 377, endPoint x: 620, endPoint y: 283, distance: 164.6
click at [620, 283] on div "Janela de atendimento Grade de atendimento Capacidade Transportadoras Veículos …" at bounding box center [542, 237] width 1085 height 474
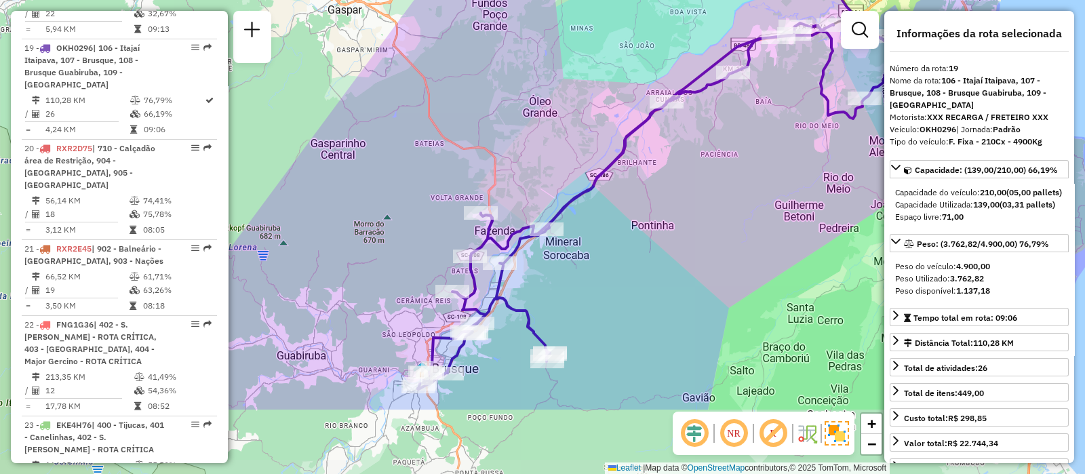
drag, startPoint x: 508, startPoint y: 354, endPoint x: 576, endPoint y: 242, distance: 130.8
click at [576, 242] on div "Janela de atendimento Grade de atendimento Capacidade Transportadoras Veículos …" at bounding box center [542, 237] width 1085 height 474
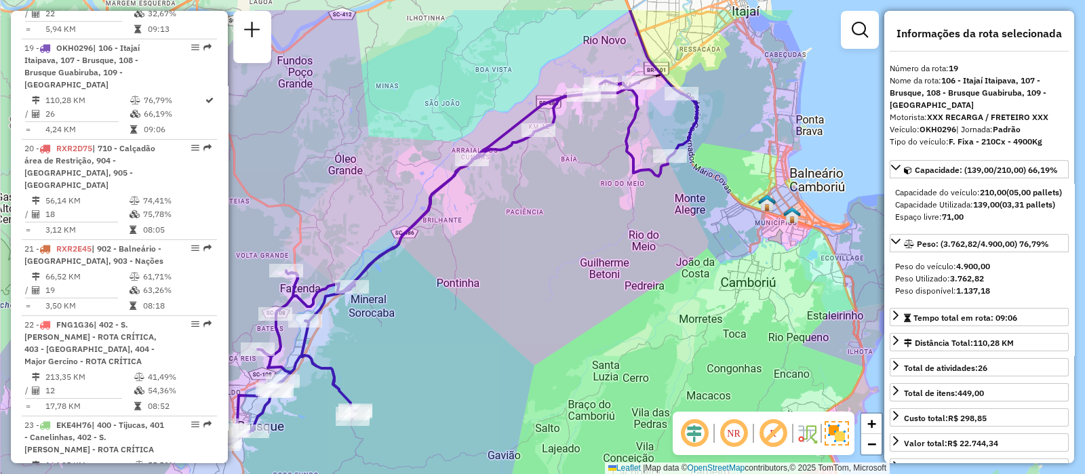
drag, startPoint x: 635, startPoint y: 147, endPoint x: 441, endPoint y: 205, distance: 203.1
click at [441, 205] on div "Janela de atendimento Grade de atendimento Capacidade Transportadoras Veículos …" at bounding box center [542, 237] width 1085 height 474
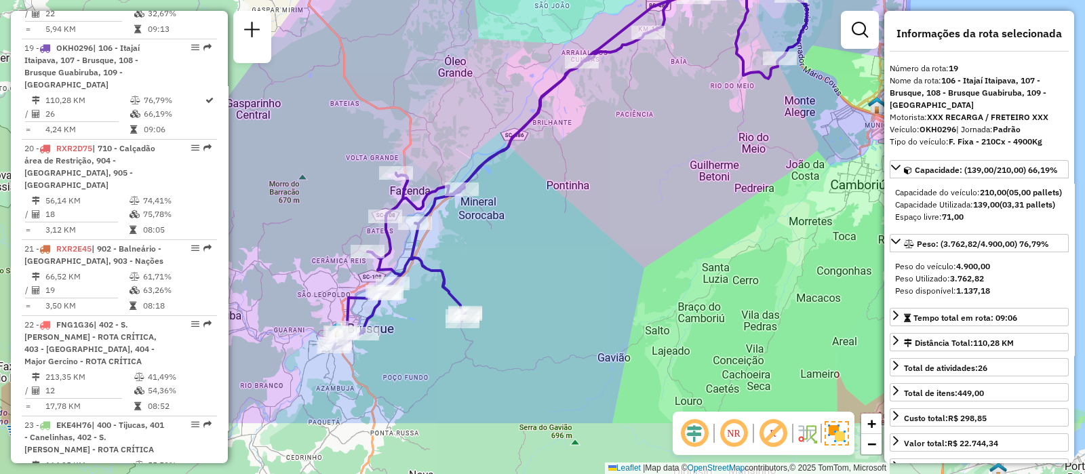
drag, startPoint x: 400, startPoint y: 233, endPoint x: 515, endPoint y: 128, distance: 155.5
click at [515, 128] on icon at bounding box center [570, 166] width 474 height 366
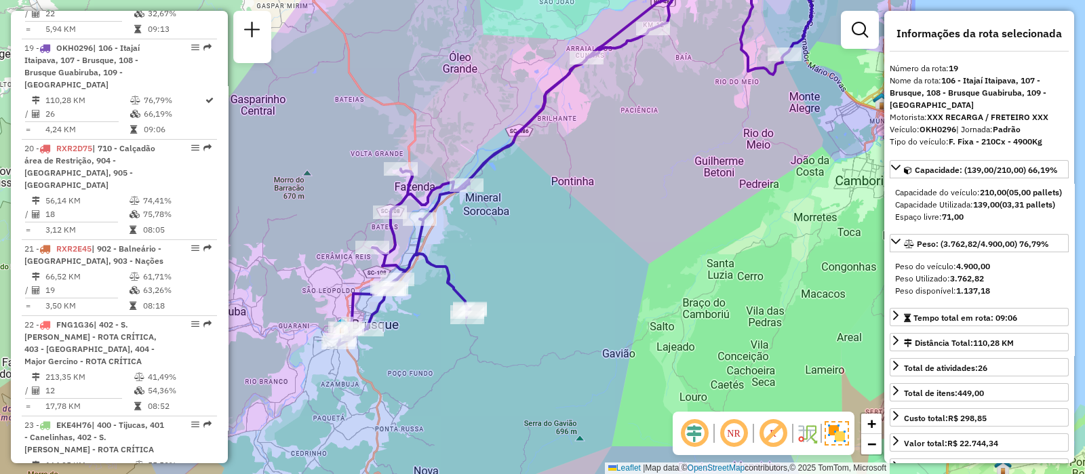
drag, startPoint x: 591, startPoint y: 123, endPoint x: 592, endPoint y: 201, distance: 77.3
click at [592, 201] on div "Janela de atendimento Grade de atendimento Capacidade Transportadoras Veículos …" at bounding box center [542, 237] width 1085 height 474
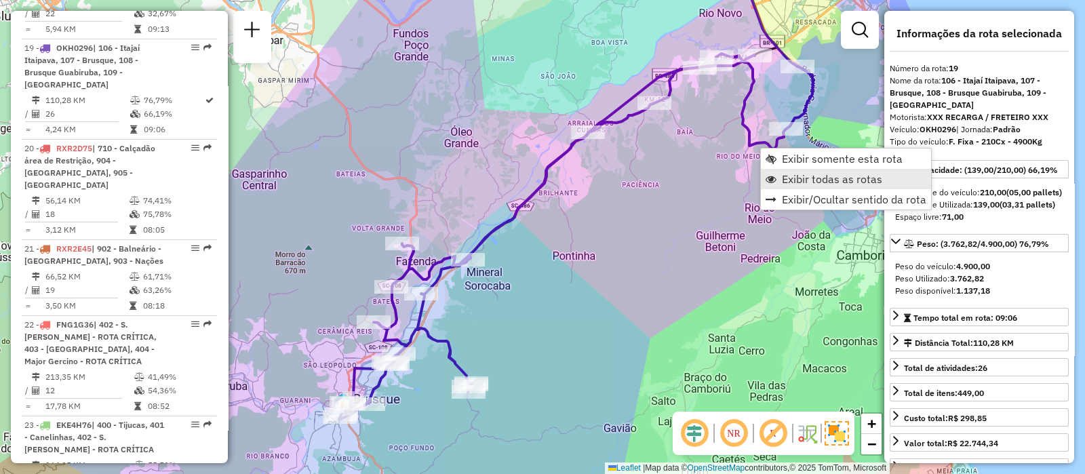
click at [790, 180] on span "Exibir todas as rotas" at bounding box center [832, 179] width 100 height 11
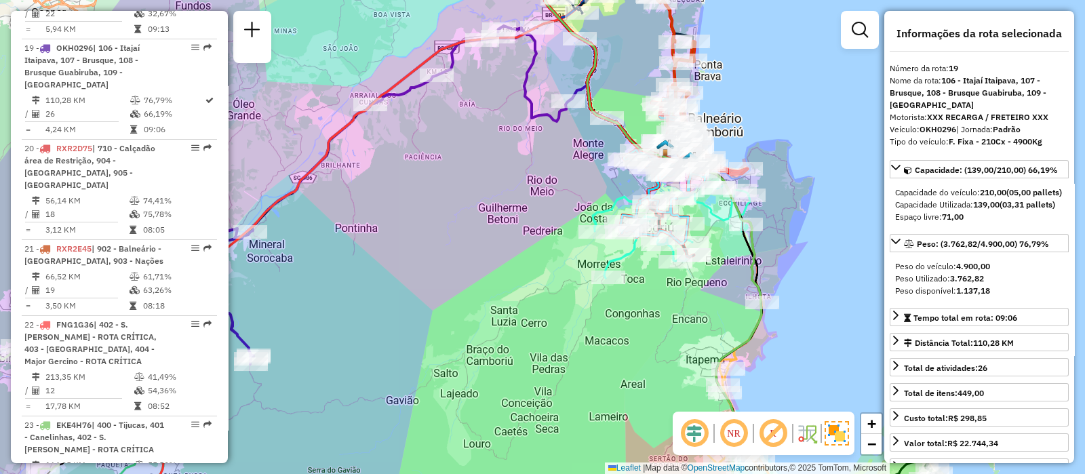
drag, startPoint x: 738, startPoint y: 266, endPoint x: 465, endPoint y: 229, distance: 275.1
click at [465, 229] on div "Janela de atendimento Grade de atendimento Capacidade Transportadoras Veículos …" at bounding box center [542, 237] width 1085 height 474
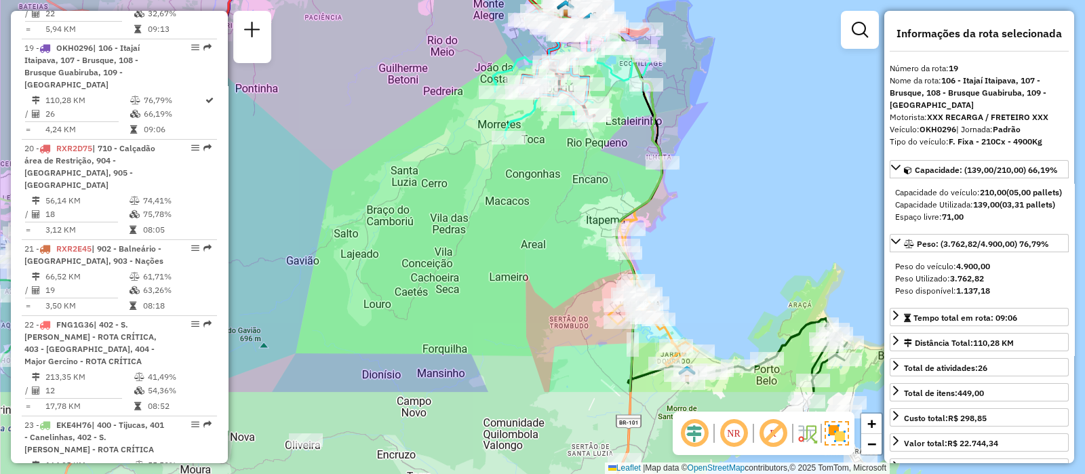
drag, startPoint x: 590, startPoint y: 304, endPoint x: 545, endPoint y: 174, distance: 137.0
click at [545, 174] on div "Janela de atendimento Grade de atendimento Capacidade Transportadoras Veículos …" at bounding box center [542, 237] width 1085 height 474
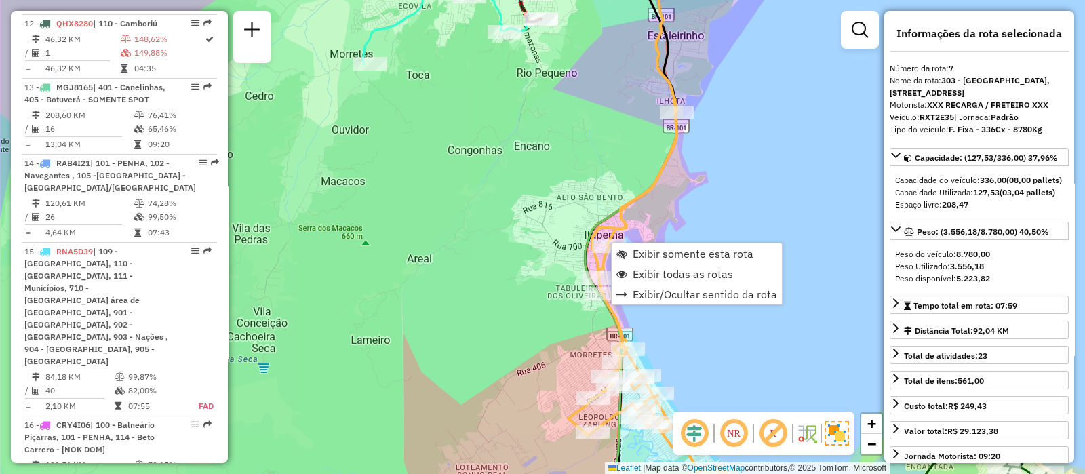
scroll to position [1046, 0]
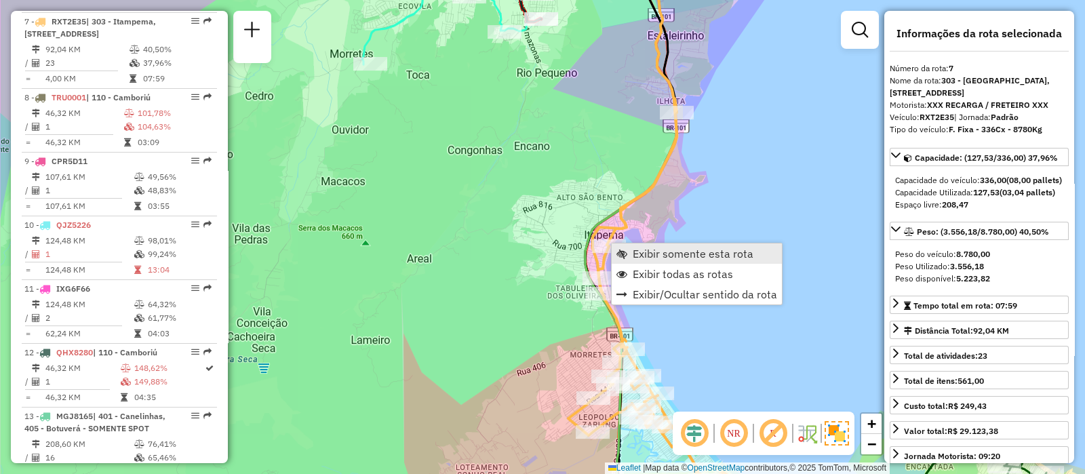
click at [638, 261] on link "Exibir somente esta rota" at bounding box center [697, 253] width 170 height 20
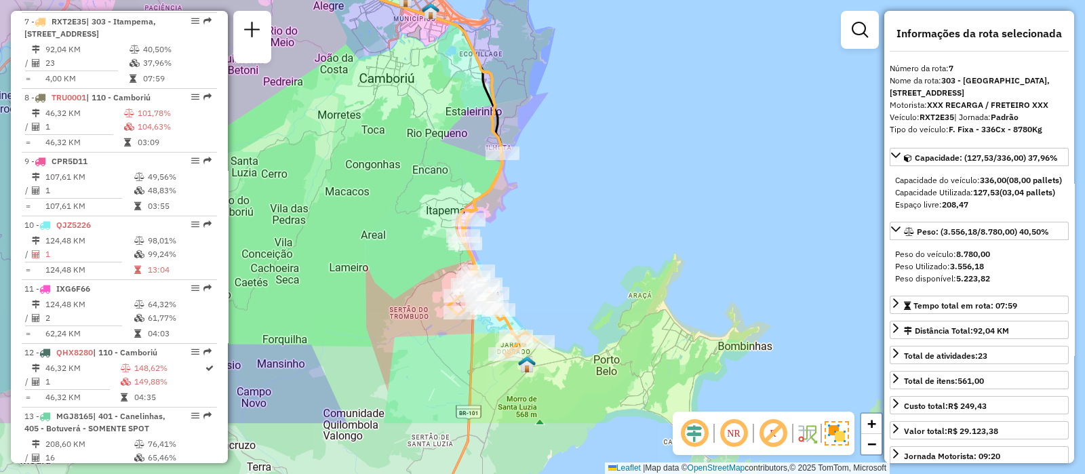
drag, startPoint x: 463, startPoint y: 185, endPoint x: 457, endPoint y: 86, distance: 99.2
click at [457, 86] on div "Janela de atendimento Grade de atendimento Capacidade Transportadoras Veículos …" at bounding box center [542, 237] width 1085 height 474
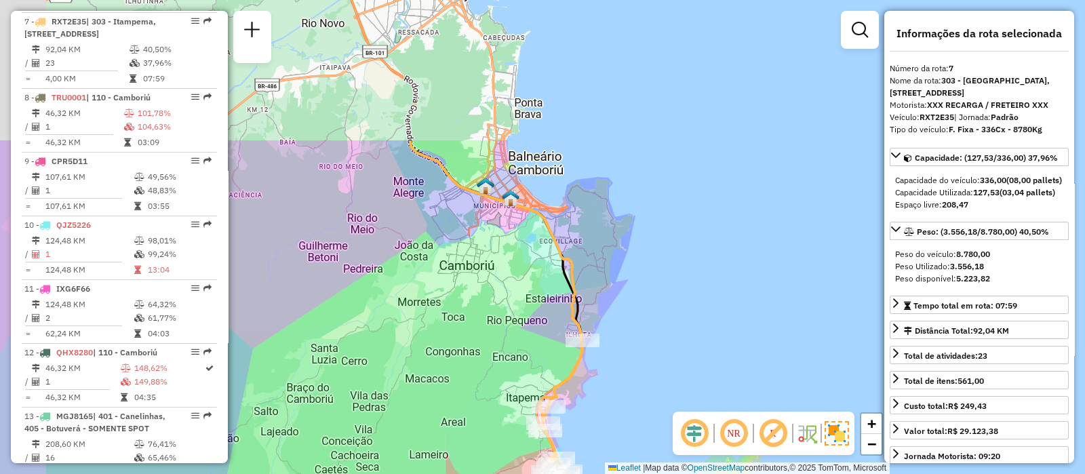
drag, startPoint x: 406, startPoint y: 137, endPoint x: 502, endPoint y: 395, distance: 274.8
click at [502, 395] on div "Janela de atendimento Grade de atendimento Capacidade Transportadoras Veículos …" at bounding box center [542, 237] width 1085 height 474
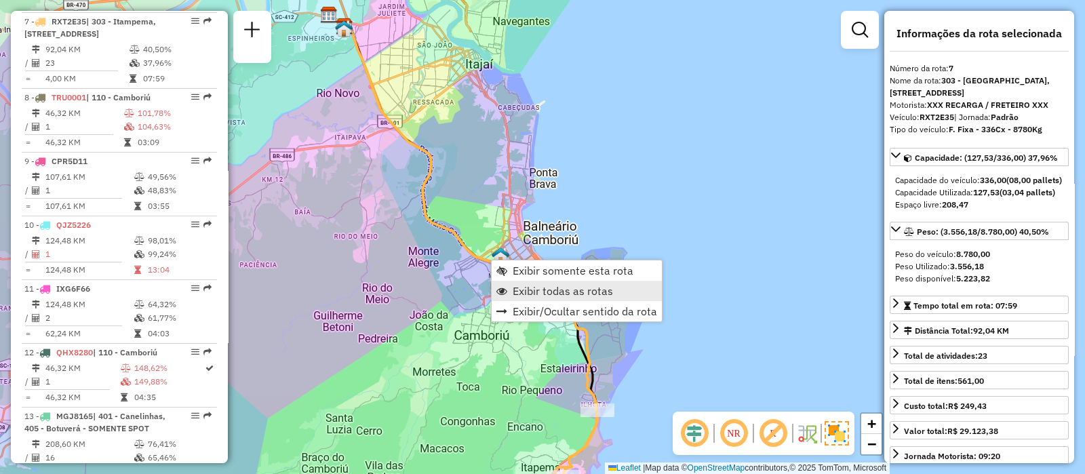
click at [549, 287] on span "Exibir todas as rotas" at bounding box center [563, 290] width 100 height 11
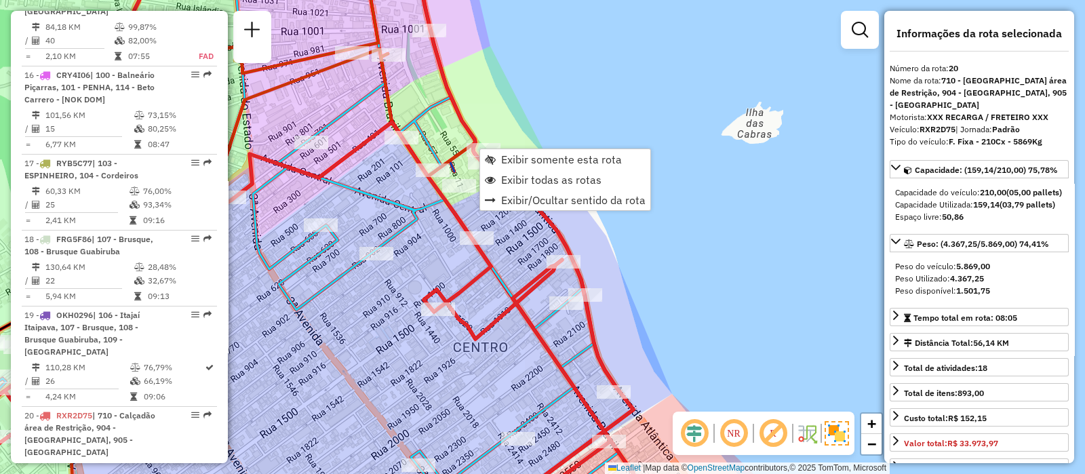
scroll to position [2015, 0]
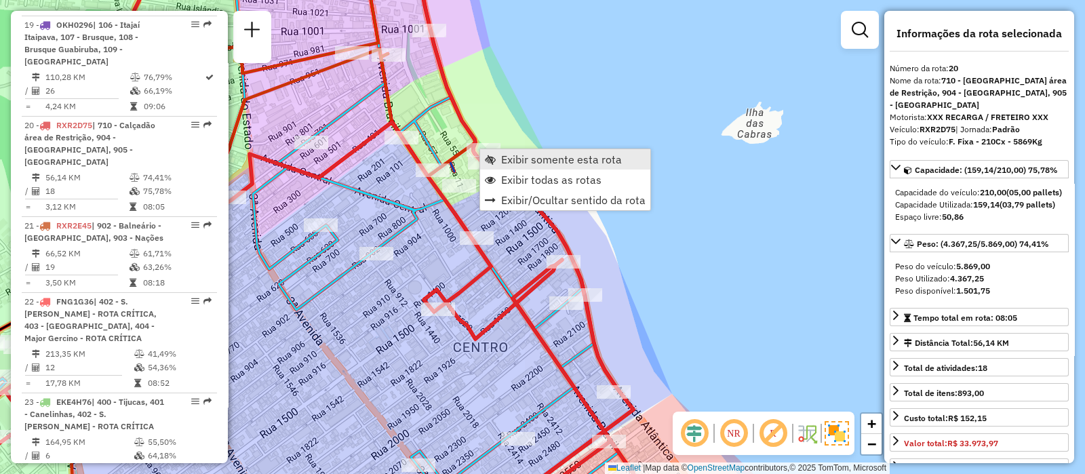
click at [552, 157] on span "Exibir somente esta rota" at bounding box center [561, 159] width 121 height 11
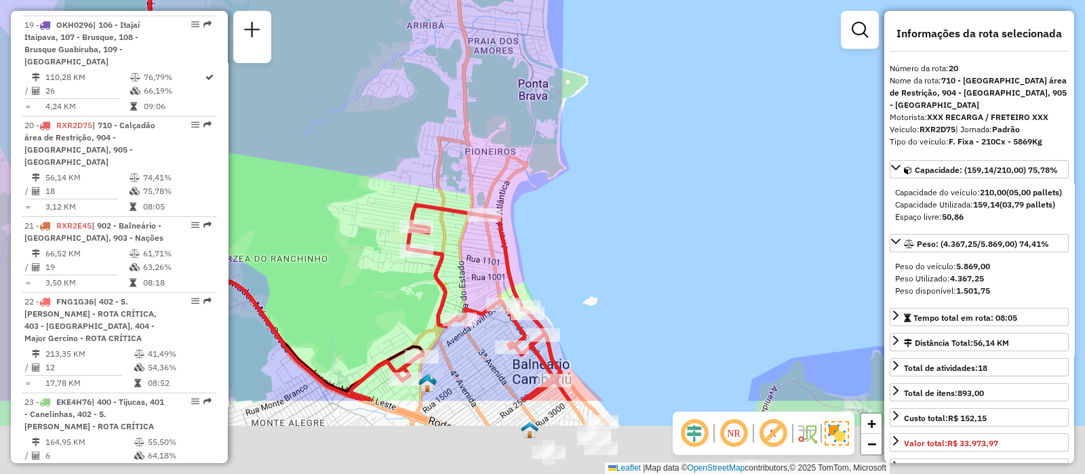
drag, startPoint x: 546, startPoint y: 401, endPoint x: 508, endPoint y: 280, distance: 126.5
click at [508, 280] on icon at bounding box center [460, 303] width 218 height 196
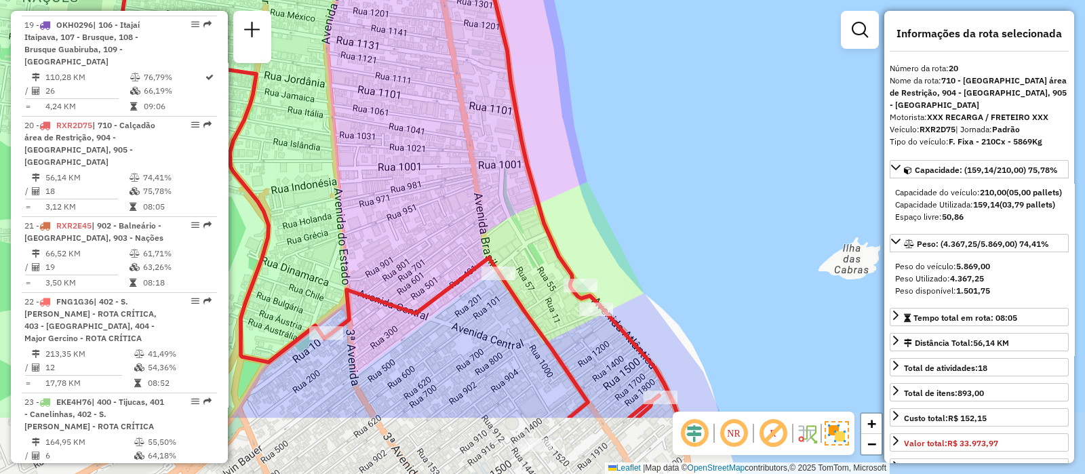
drag, startPoint x: 587, startPoint y: 332, endPoint x: 599, endPoint y: 228, distance: 105.0
click at [599, 228] on div "Janela de atendimento Grade de atendimento Capacidade Transportadoras Veículos …" at bounding box center [542, 237] width 1085 height 474
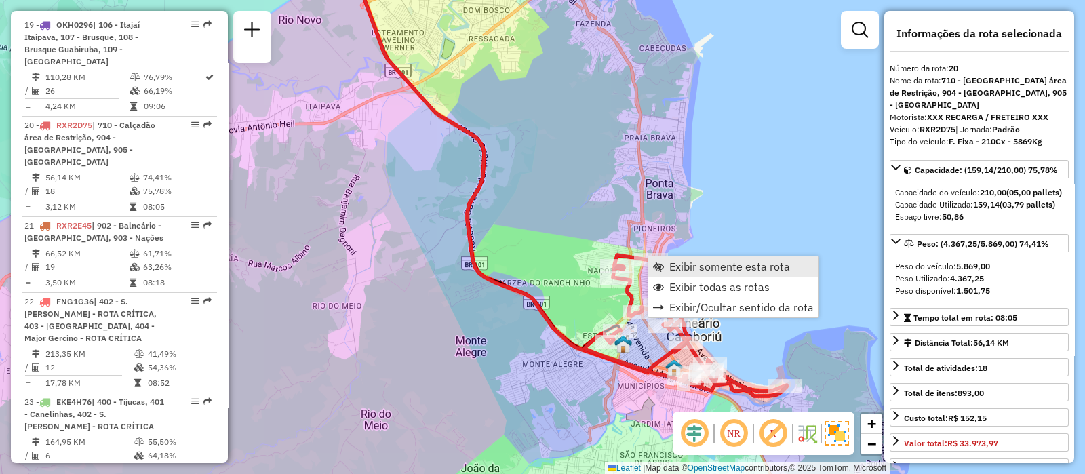
click at [671, 264] on span "Exibir somente esta rota" at bounding box center [729, 266] width 121 height 11
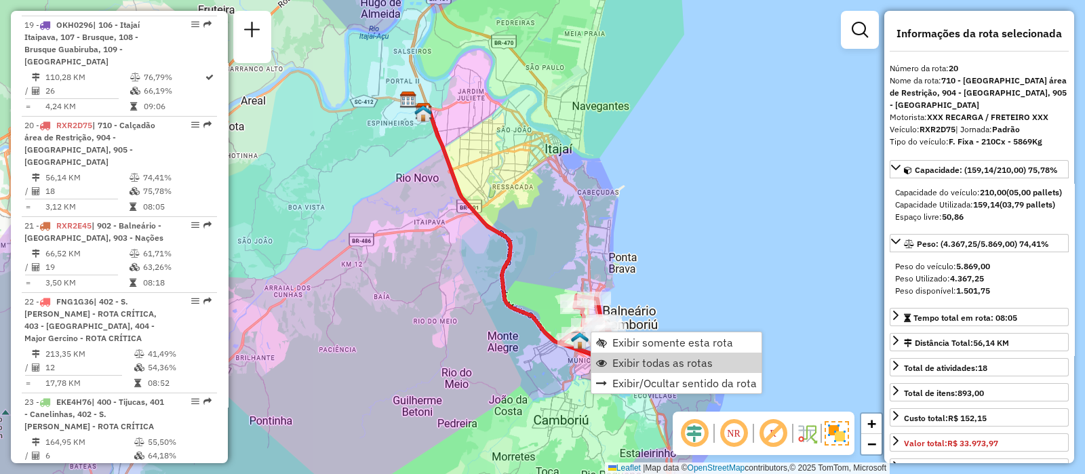
click at [628, 363] on span "Exibir todas as rotas" at bounding box center [662, 362] width 100 height 11
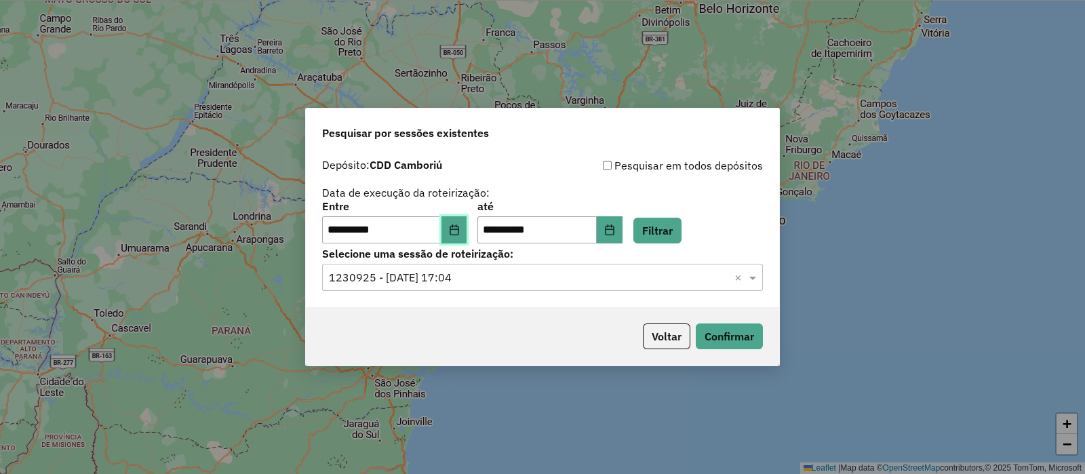
click at [467, 232] on button "Choose Date" at bounding box center [454, 229] width 26 height 27
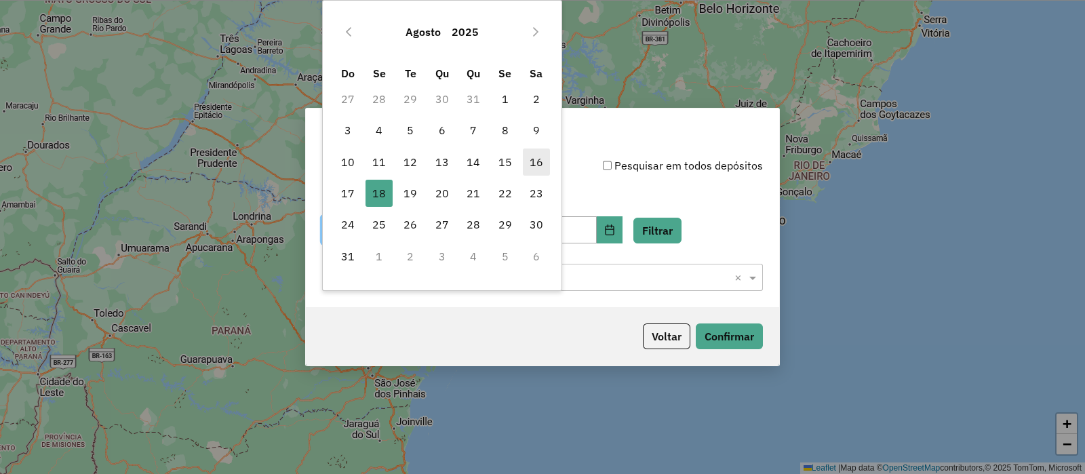
click at [525, 171] on span "16" at bounding box center [536, 161] width 27 height 27
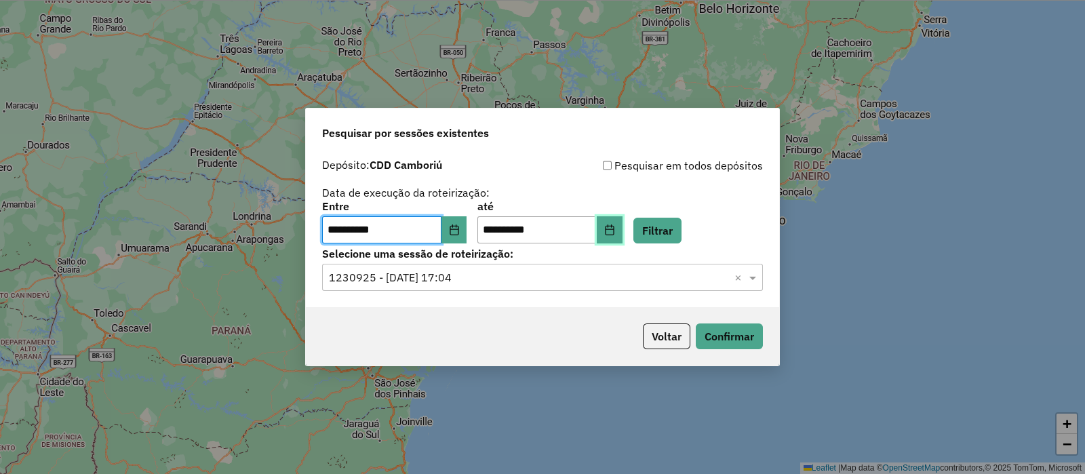
click at [614, 226] on icon "Choose Date" at bounding box center [609, 229] width 9 height 11
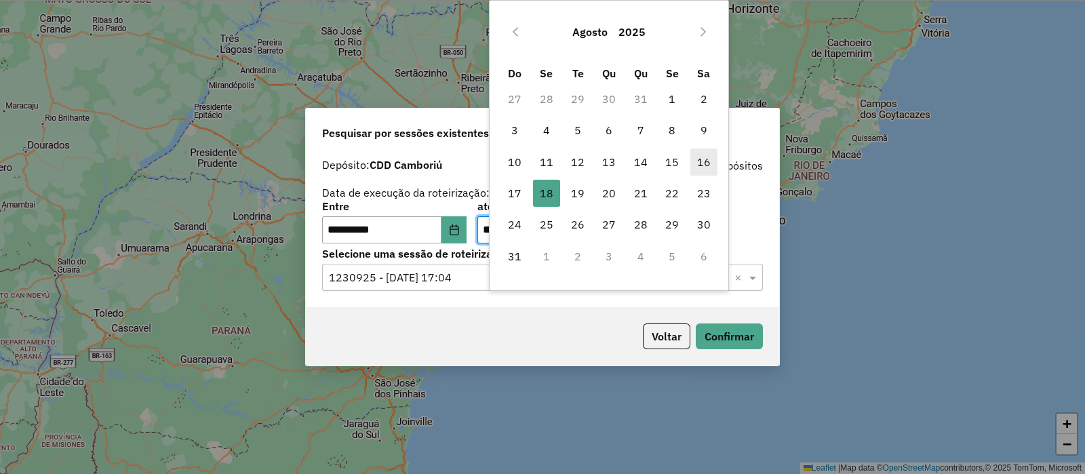
click at [696, 153] on span "16" at bounding box center [703, 161] width 27 height 27
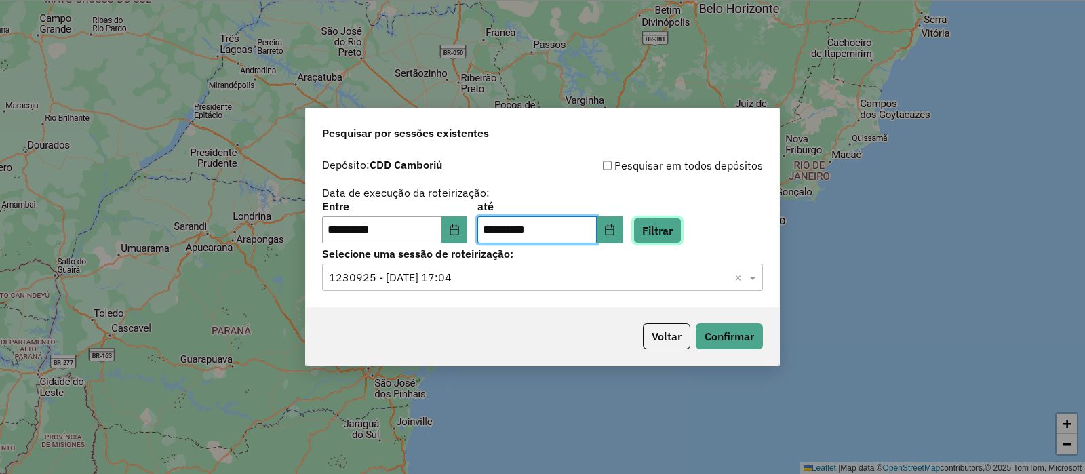
click at [677, 232] on button "Filtrar" at bounding box center [657, 231] width 48 height 26
click at [538, 281] on input "text" at bounding box center [529, 278] width 400 height 16
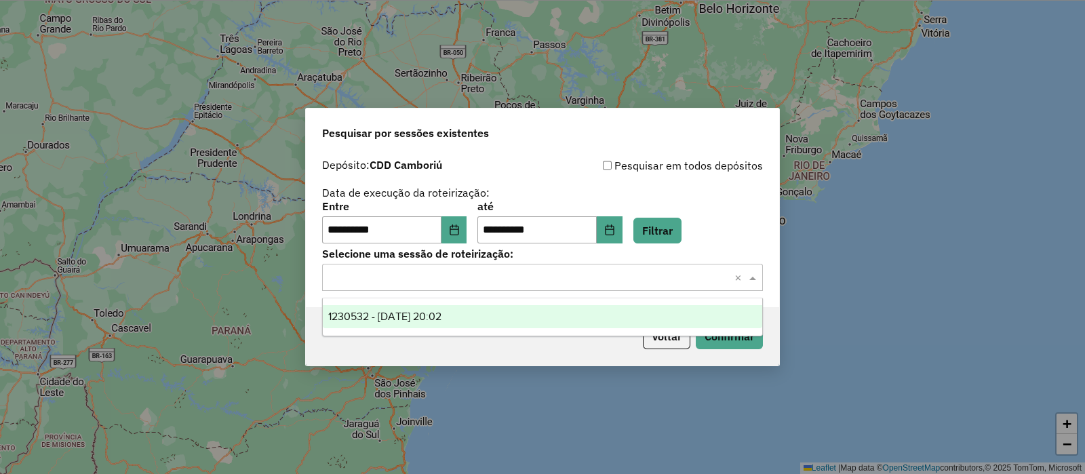
click at [504, 317] on div "1230532 - 16/08/2025 20:02" at bounding box center [542, 316] width 439 height 23
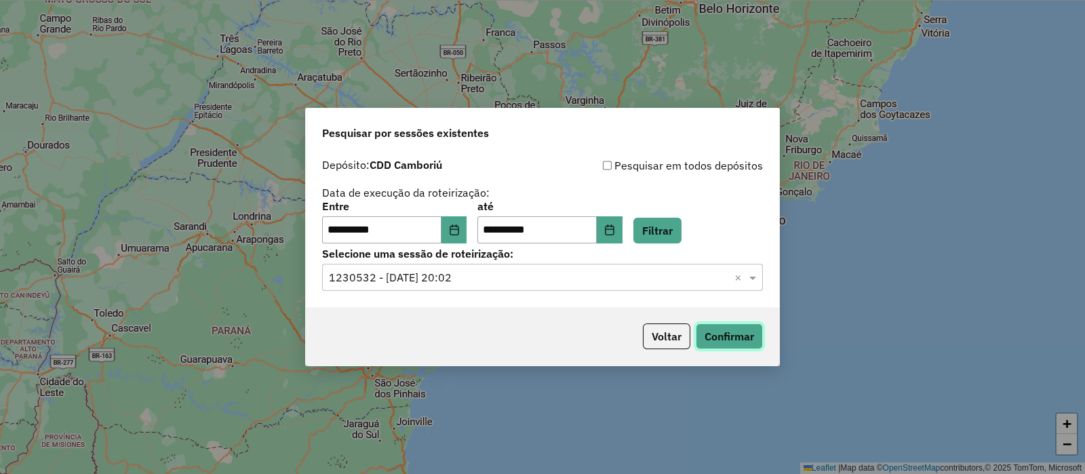
click at [732, 344] on button "Confirmar" at bounding box center [729, 336] width 67 height 26
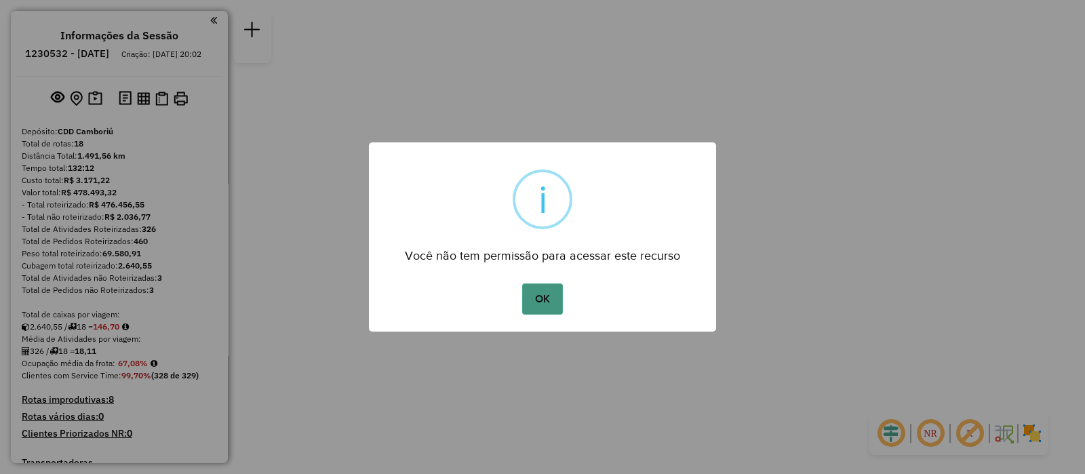
click at [542, 299] on button "OK" at bounding box center [542, 298] width 40 height 31
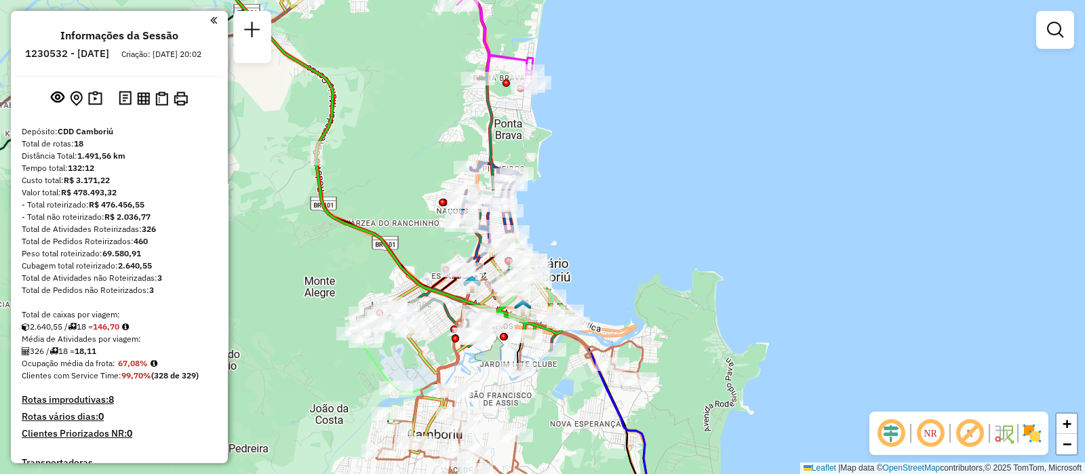
drag, startPoint x: 482, startPoint y: 273, endPoint x: 554, endPoint y: 230, distance: 83.9
click at [554, 230] on div "Janela de atendimento Grade de atendimento Capacidade Transportadoras Veículos …" at bounding box center [542, 237] width 1085 height 474
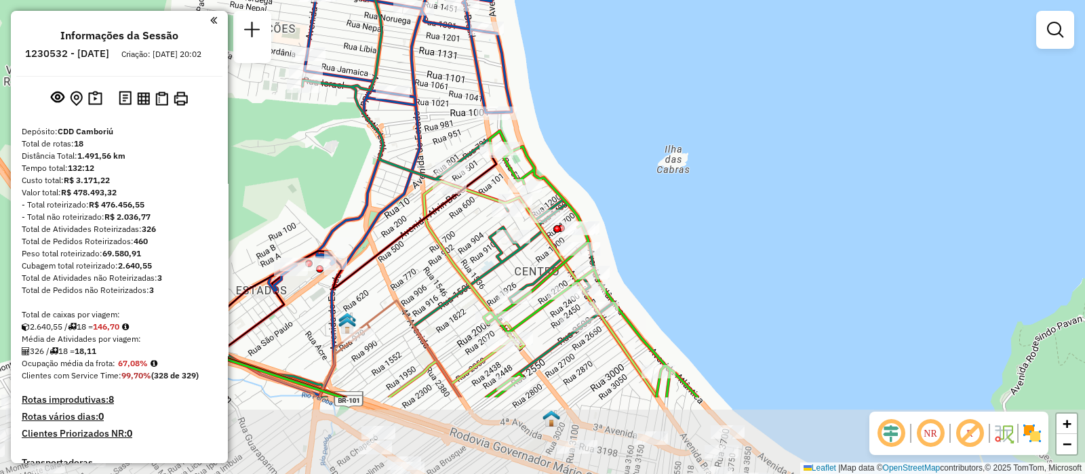
drag, startPoint x: 522, startPoint y: 278, endPoint x: 644, endPoint y: 154, distance: 174.0
click at [644, 154] on div "Janela de atendimento Grade de atendimento Capacidade Transportadoras Veículos …" at bounding box center [542, 237] width 1085 height 474
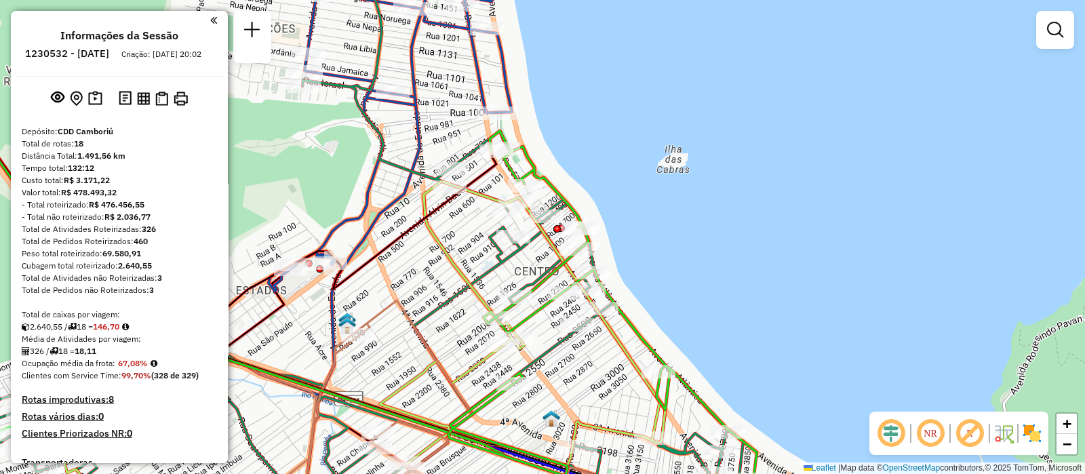
click at [1038, 436] on img at bounding box center [1032, 433] width 22 height 22
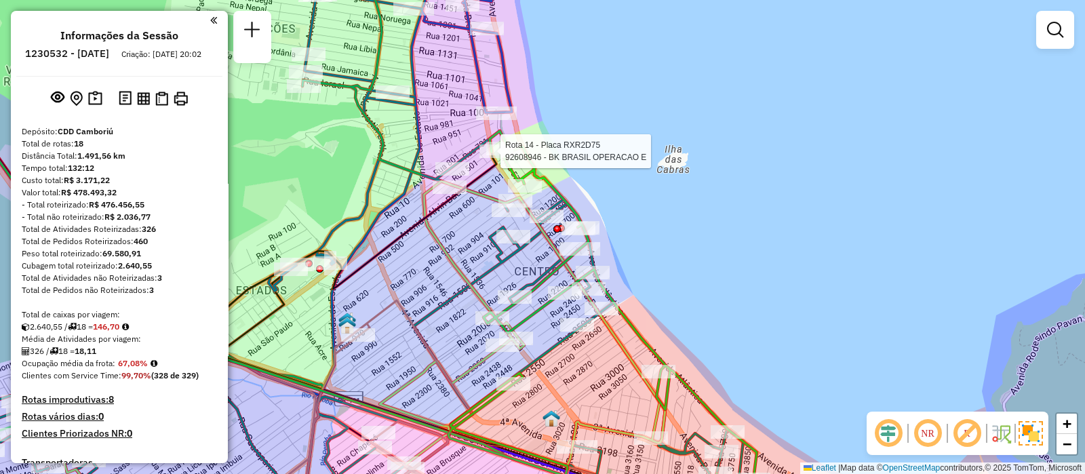
select select "**********"
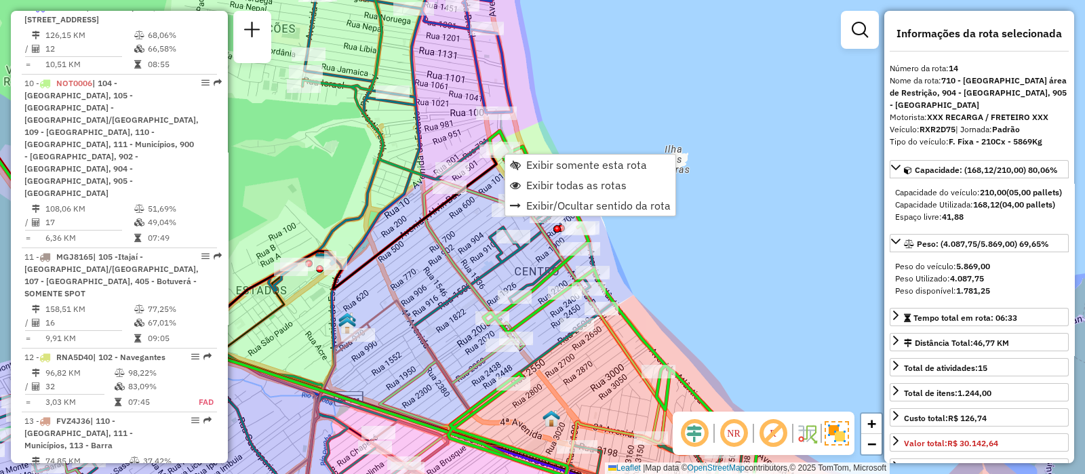
scroll to position [1649, 0]
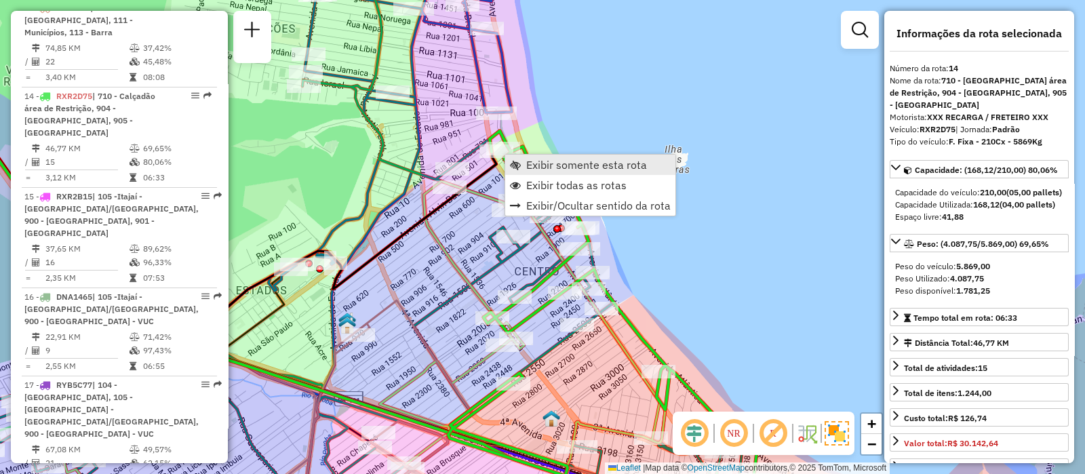
click at [641, 159] on span "Exibir somente esta rota" at bounding box center [586, 164] width 121 height 11
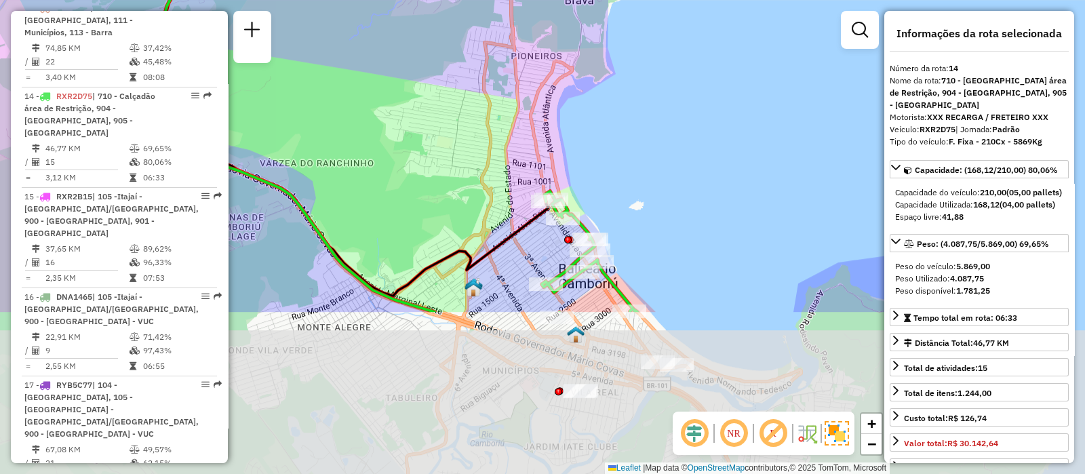
drag, startPoint x: 628, startPoint y: 343, endPoint x: 658, endPoint y: 134, distance: 211.6
click at [658, 134] on div "Janela de atendimento Grade de atendimento Capacidade Transportadoras Veículos …" at bounding box center [542, 237] width 1085 height 474
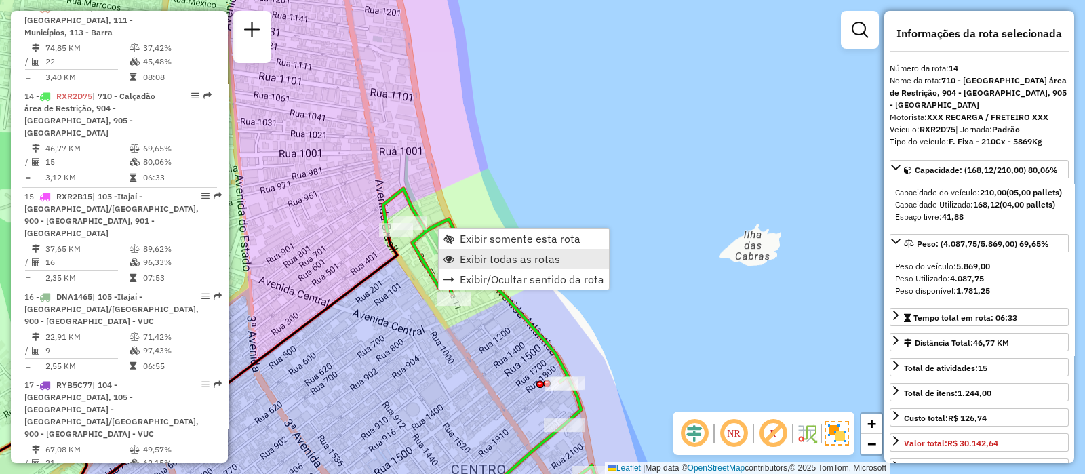
click at [487, 258] on span "Exibir todas as rotas" at bounding box center [510, 259] width 100 height 11
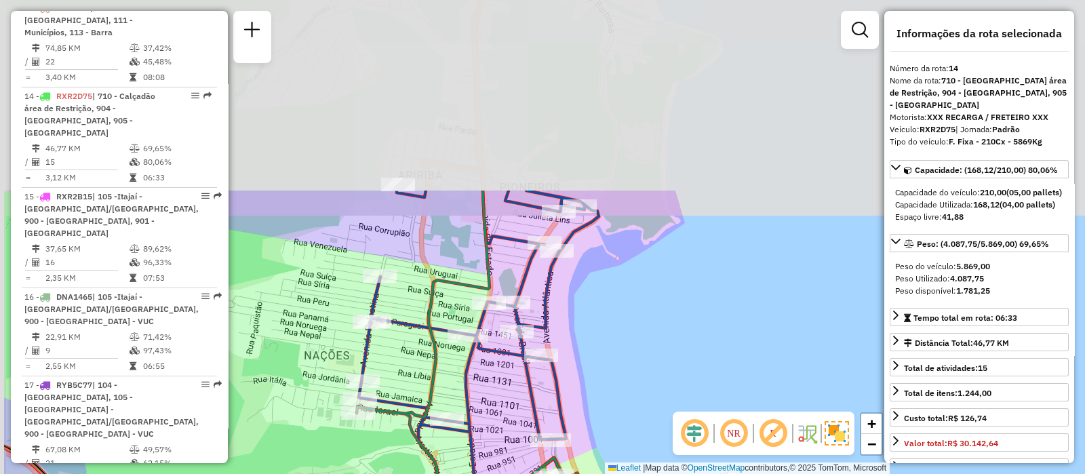
drag, startPoint x: 399, startPoint y: 150, endPoint x: 519, endPoint y: 414, distance: 289.7
click at [519, 414] on div "Janela de atendimento Grade de atendimento Capacidade Transportadoras Veículos …" at bounding box center [542, 237] width 1085 height 474
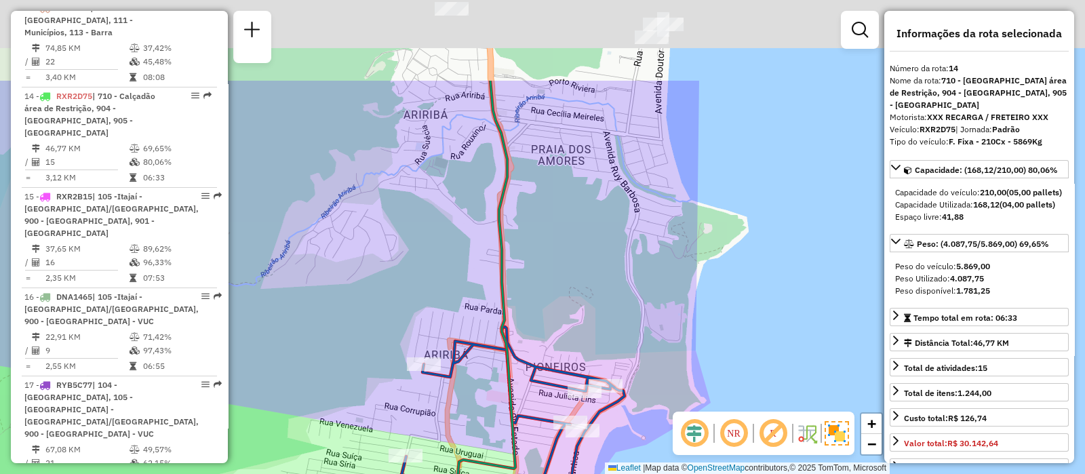
drag, startPoint x: 481, startPoint y: 115, endPoint x: 494, endPoint y: 249, distance: 134.8
click at [494, 249] on div "Rota 3 - Placa RXR2E45 92608931 - EMPORIO BEBIDAS EXCL Janela de atendimento Gr…" at bounding box center [542, 237] width 1085 height 474
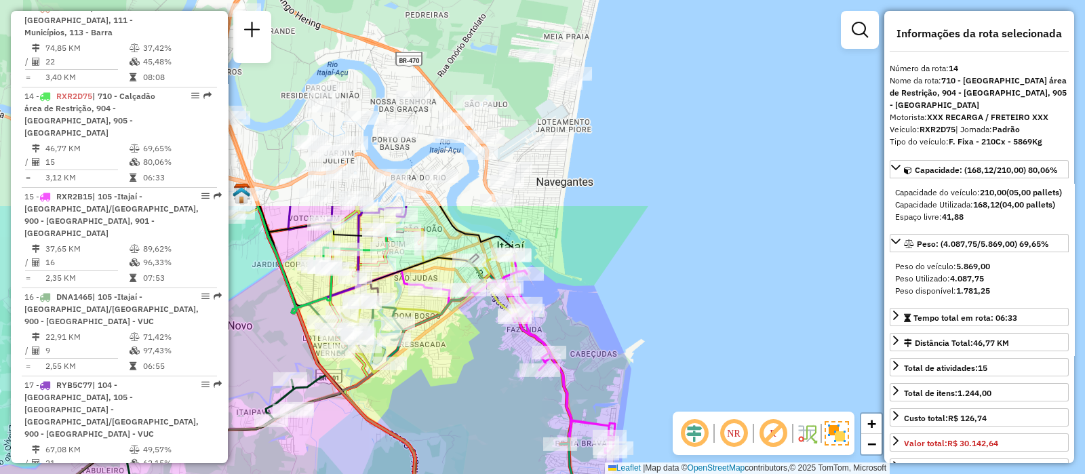
drag, startPoint x: 439, startPoint y: 102, endPoint x: 515, endPoint y: 355, distance: 264.7
click at [515, 355] on div "Rota 3 - Placa RXR2E45 92608931 - EMPORIO BEBIDAS EXCL Janela de atendimento Gr…" at bounding box center [542, 237] width 1085 height 474
